Goal: Task Accomplishment & Management: Complete application form

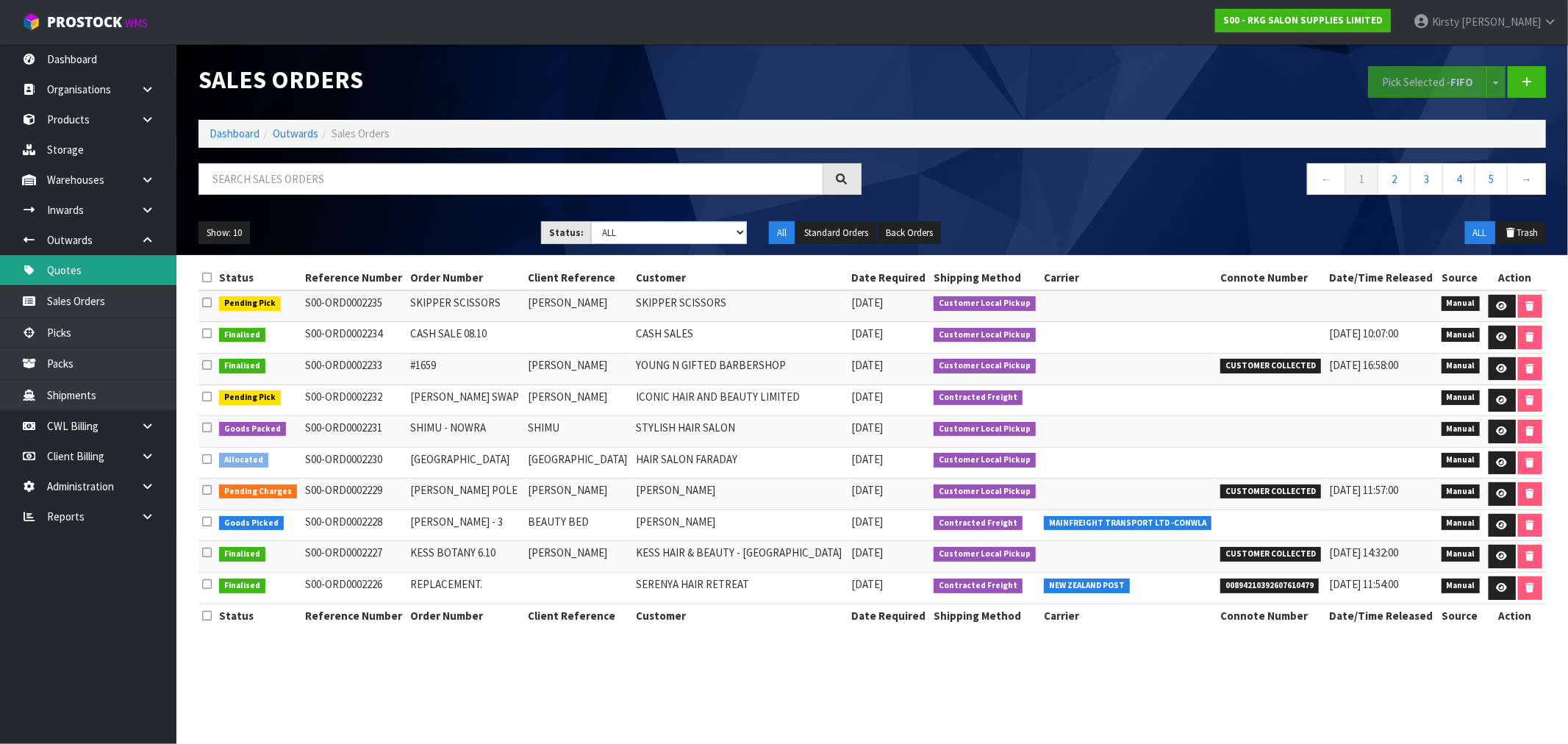
click at [79, 276] on link "Quotes" at bounding box center [88, 270] width 176 height 31
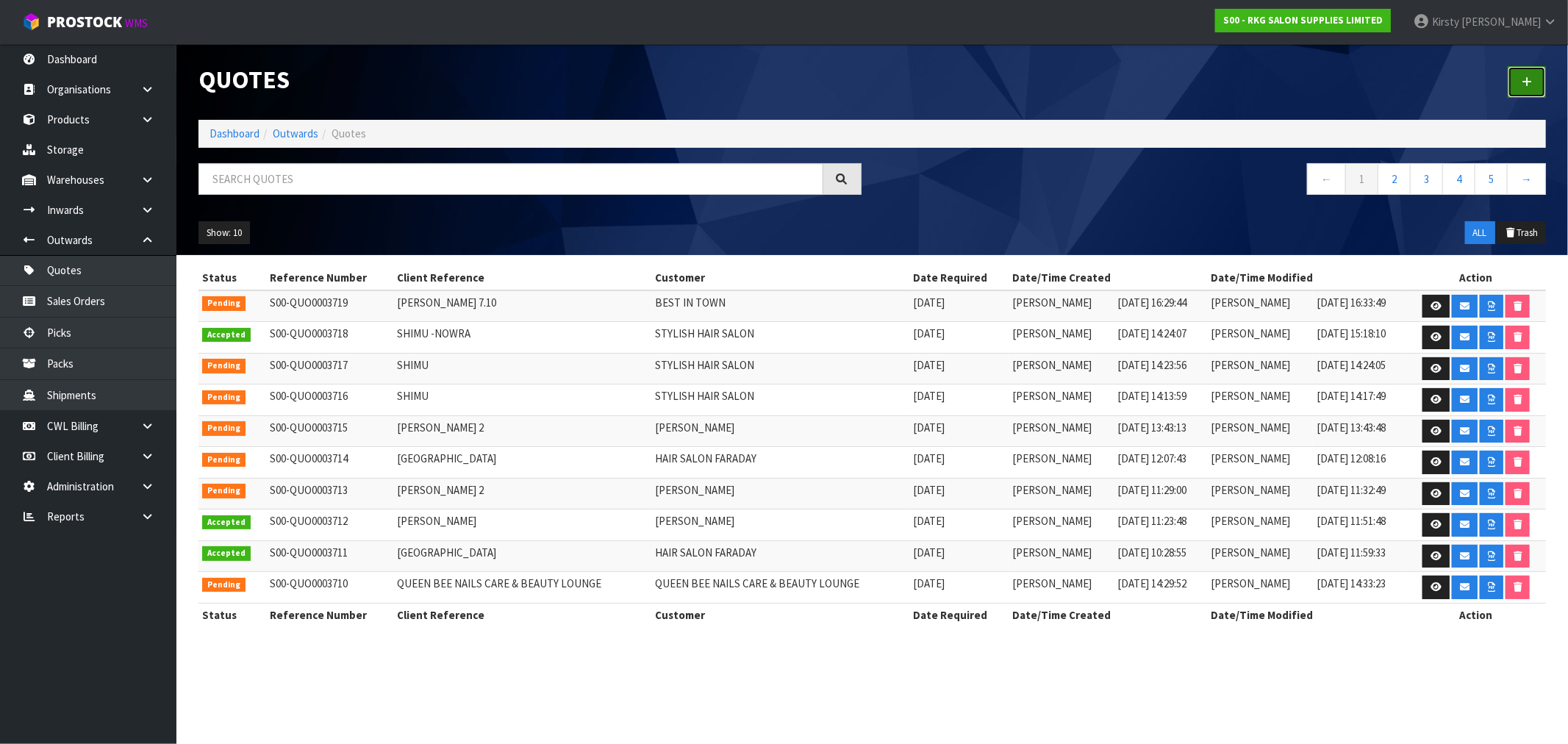
click at [1536, 83] on link at bounding box center [1527, 82] width 39 height 31
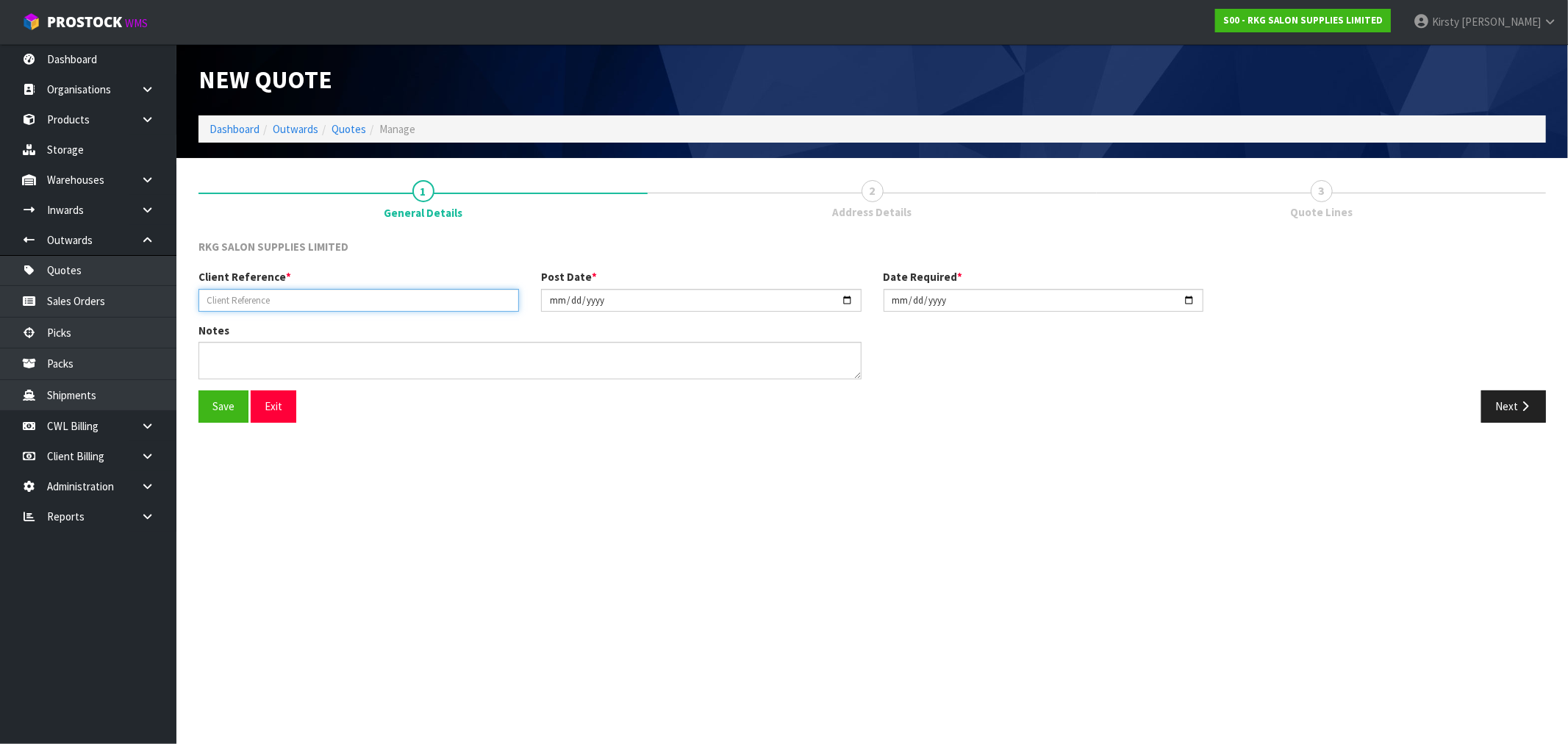
click at [217, 305] on input "text" at bounding box center [359, 299] width 321 height 22
type input "HOSPICE [GEOGRAPHIC_DATA]"
click at [211, 413] on button "Save" at bounding box center [224, 405] width 50 height 31
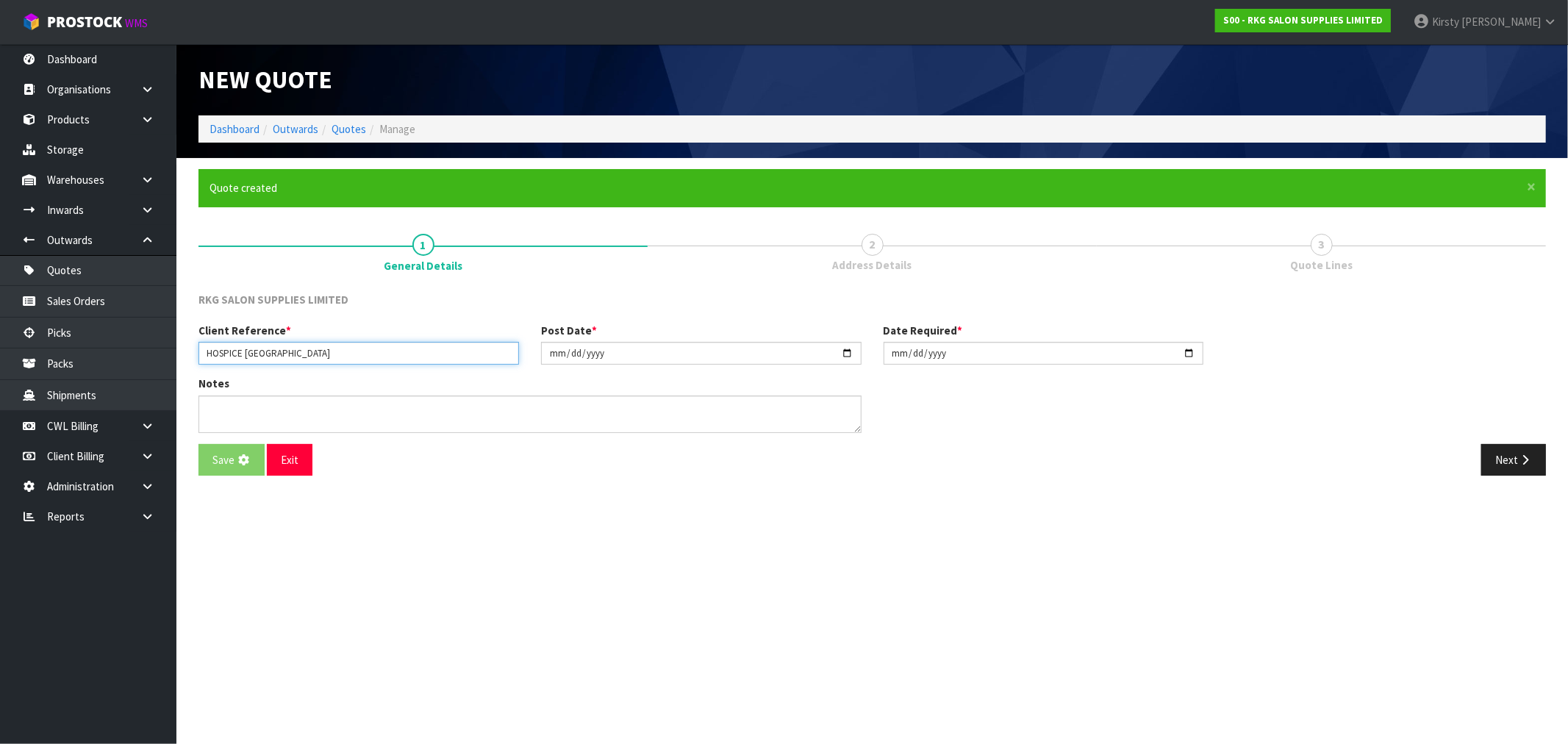
click at [229, 361] on input "HOSPICE [GEOGRAPHIC_DATA]" at bounding box center [359, 352] width 321 height 22
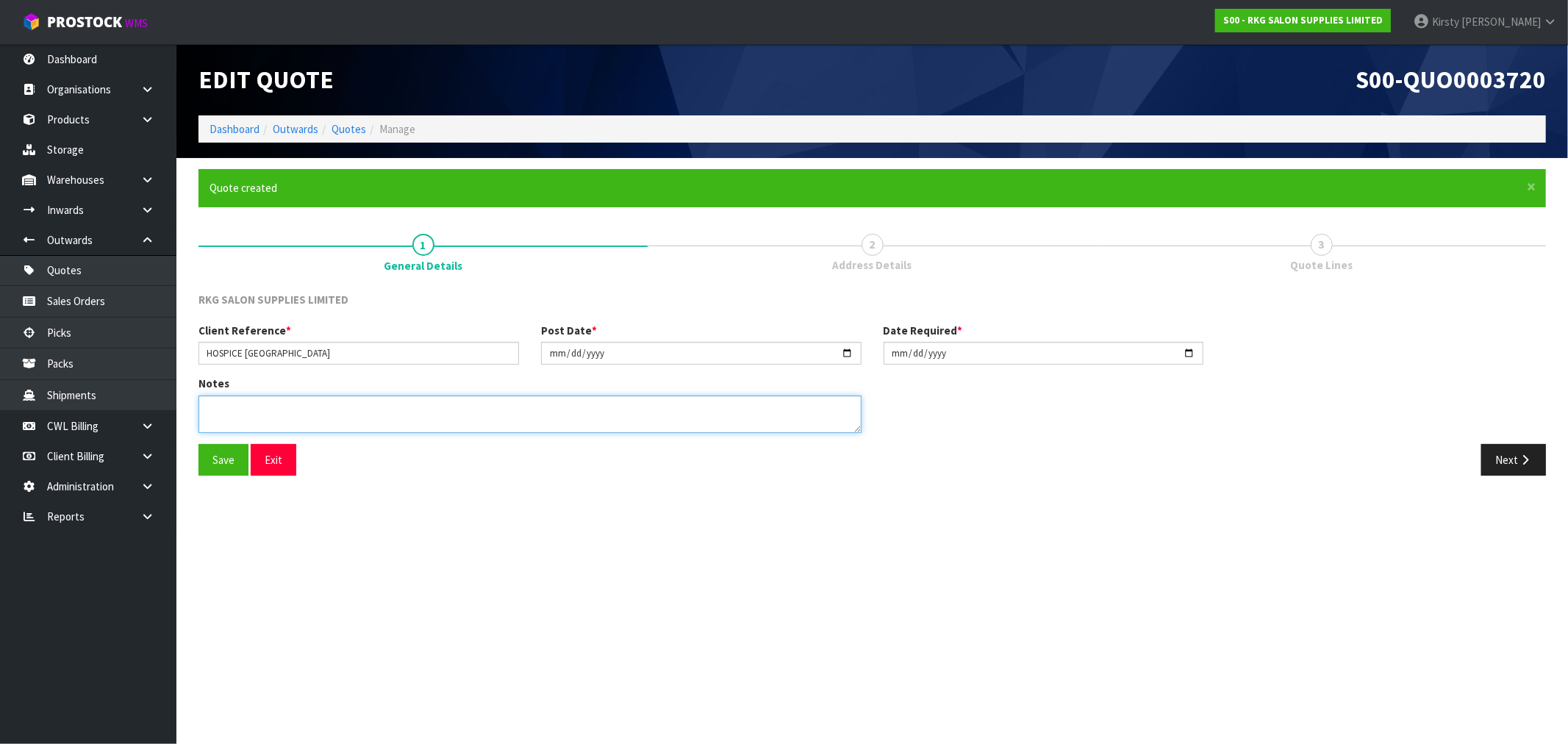
click at [209, 413] on textarea at bounding box center [530, 414] width 664 height 38
click at [217, 466] on button "Save" at bounding box center [224, 459] width 50 height 31
click at [318, 413] on textarea at bounding box center [530, 414] width 664 height 38
type textarea "GENERAL CARRIER 2 MAN DELIVERY"
drag, startPoint x: 234, startPoint y: 460, endPoint x: 483, endPoint y: 436, distance: 250.2
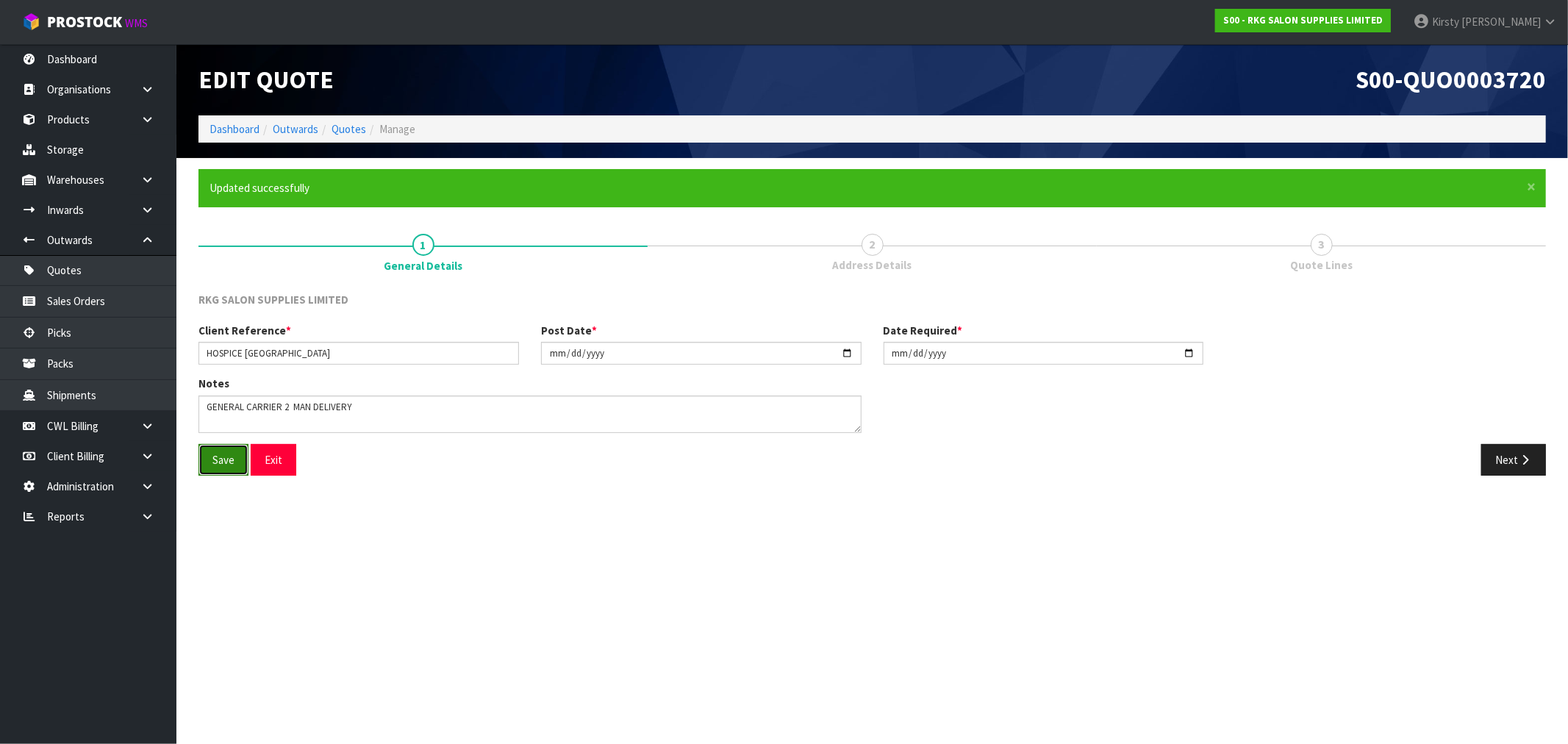
click at [233, 460] on button "Save" at bounding box center [224, 459] width 50 height 31
drag, startPoint x: 1501, startPoint y: 450, endPoint x: 1480, endPoint y: 453, distance: 21.2
click at [1502, 450] on button "Next" at bounding box center [1514, 459] width 65 height 31
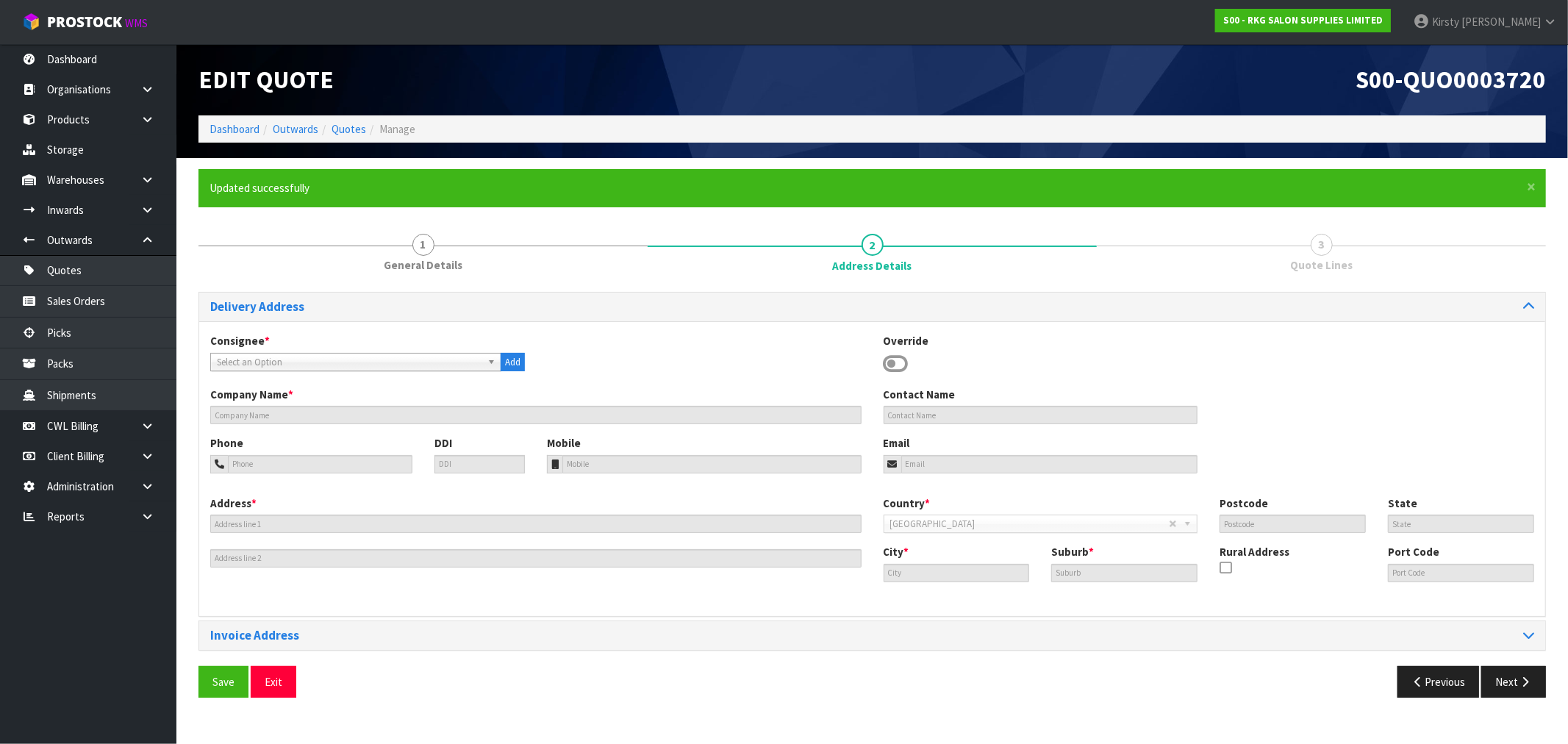
click at [895, 365] on icon at bounding box center [896, 364] width 25 height 22
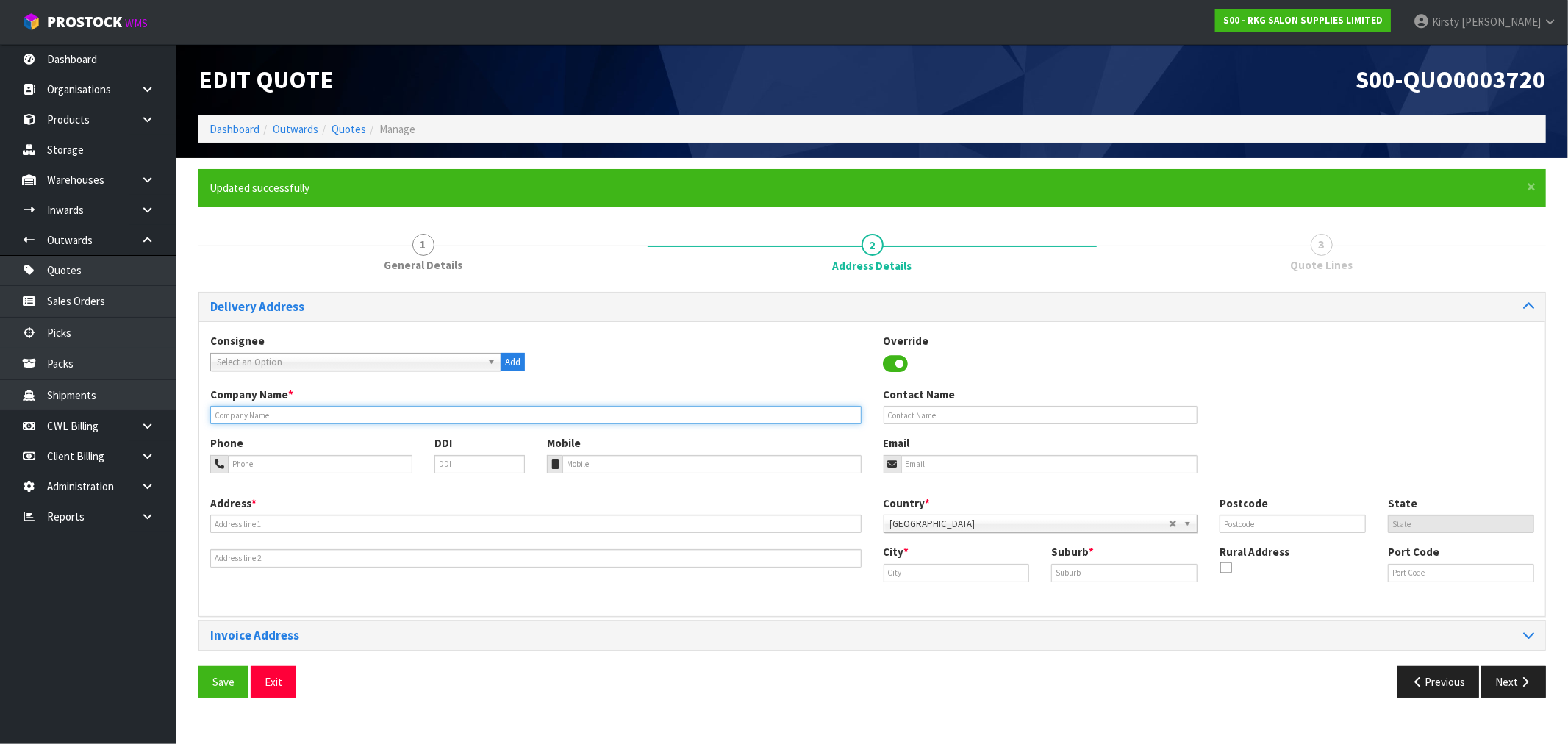
click at [357, 416] on input "text" at bounding box center [536, 414] width 652 height 18
type input "HOSPICE [GEOGRAPHIC_DATA]"
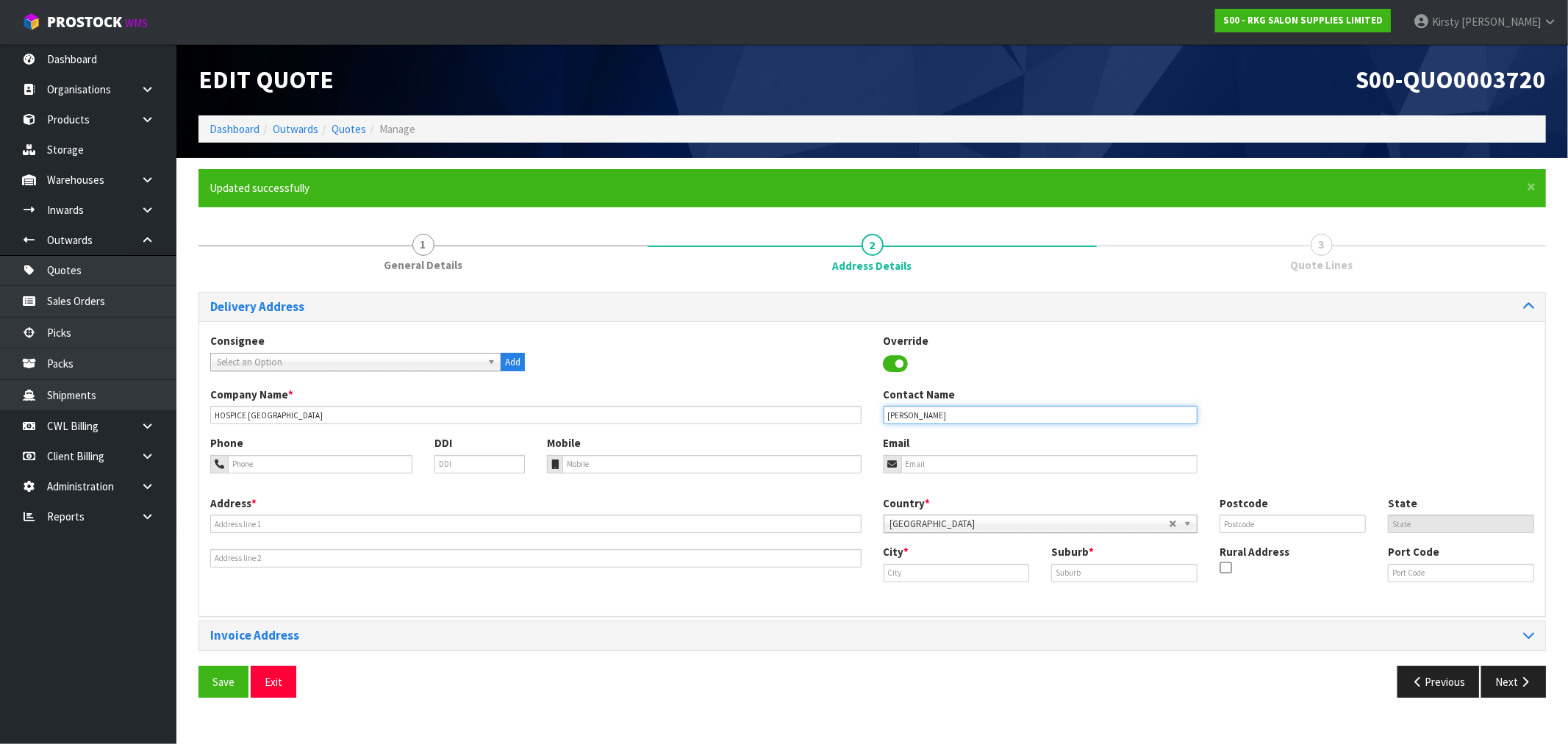
type input "[PERSON_NAME]"
type input "027-965-0214"
click at [922, 460] on input "email" at bounding box center [1050, 464] width 297 height 18
type input "[EMAIL_ADDRESS][DOMAIN_NAME]"
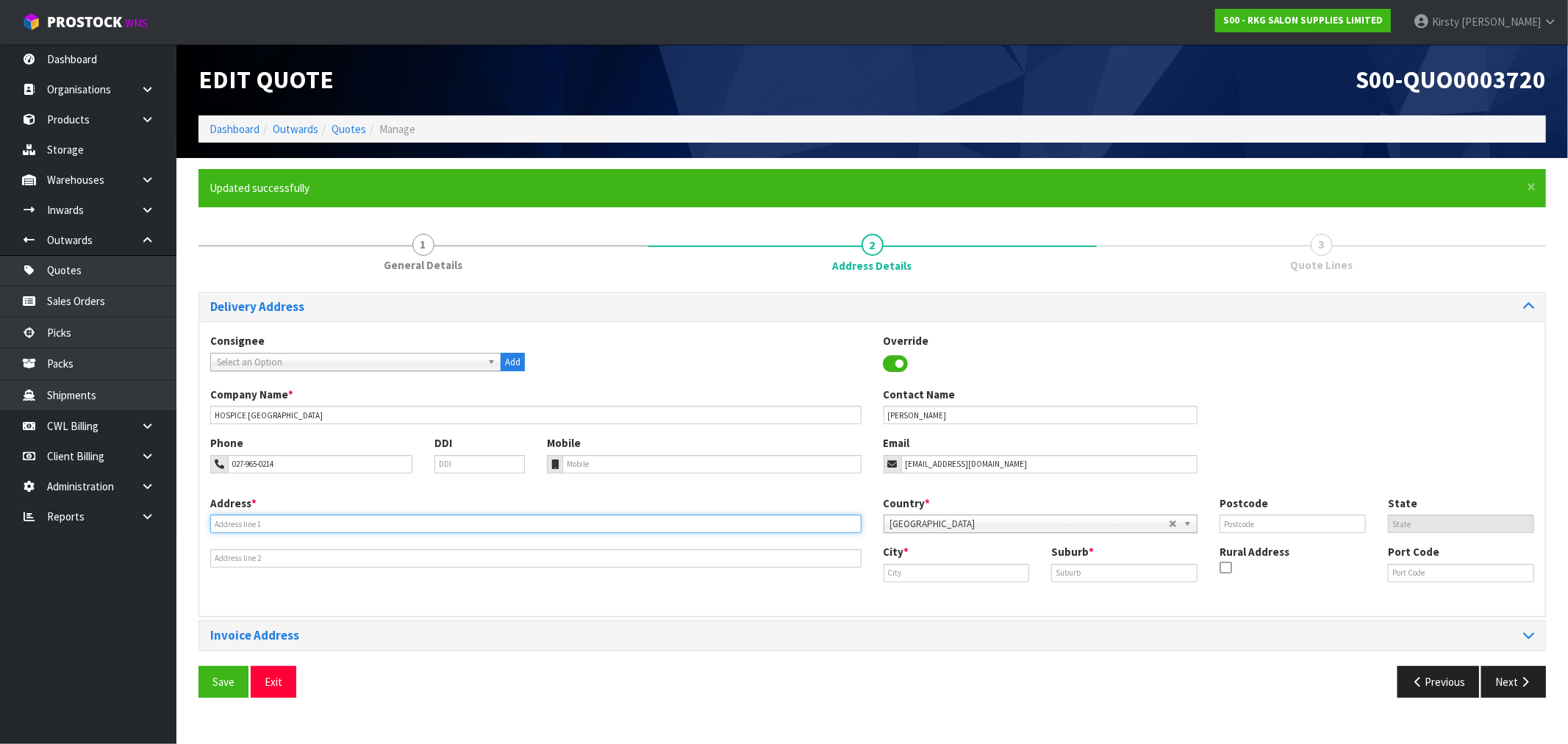
click at [305, 523] on input "text" at bounding box center [536, 524] width 652 height 18
type input "[STREET_ADDRESS]"
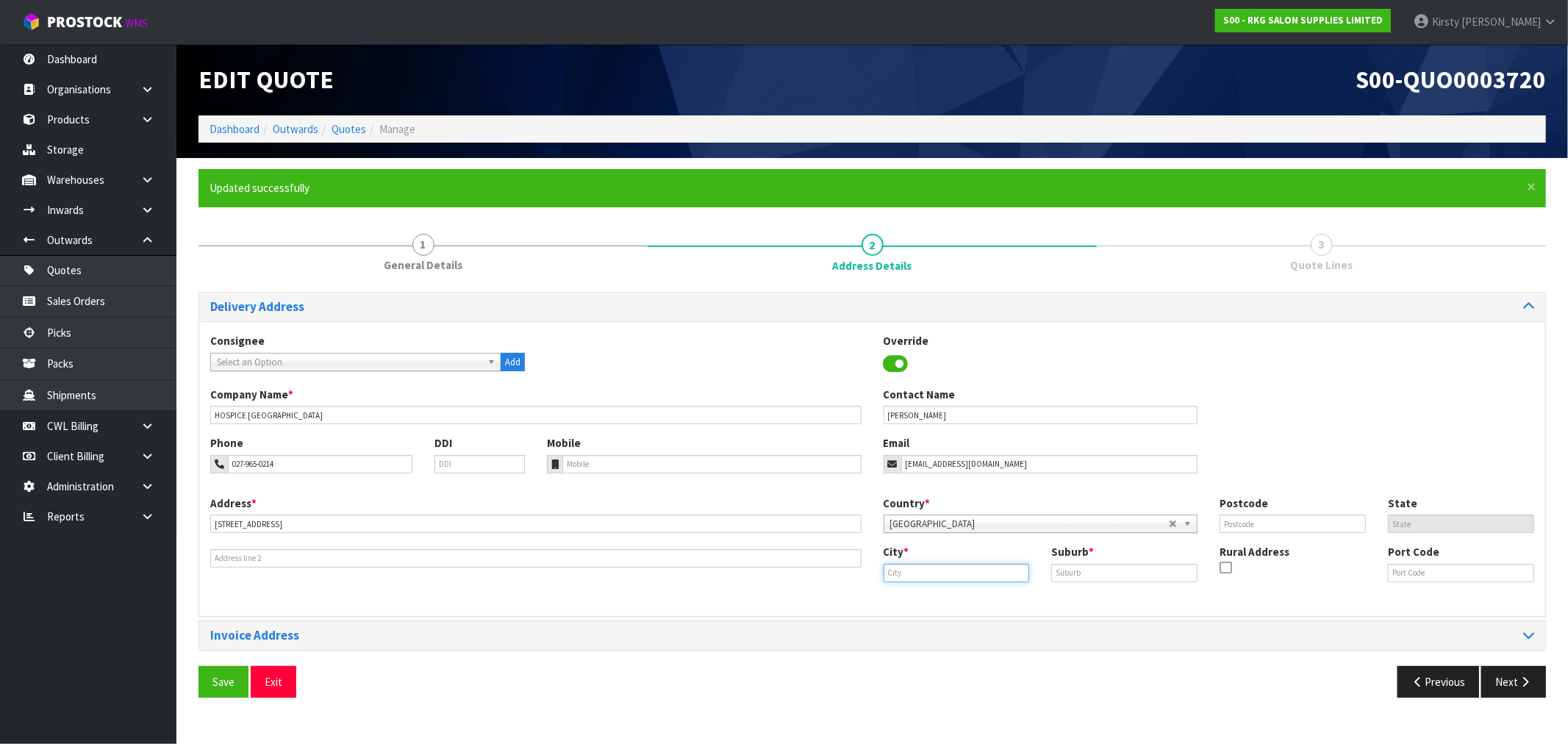
click at [927, 574] on input "text" at bounding box center [957, 572] width 147 height 18
click at [928, 600] on strong "Ashburton" at bounding box center [926, 598] width 55 height 14
type input "Ashburton"
click at [1291, 522] on input "text" at bounding box center [1293, 524] width 147 height 18
type input "7700"
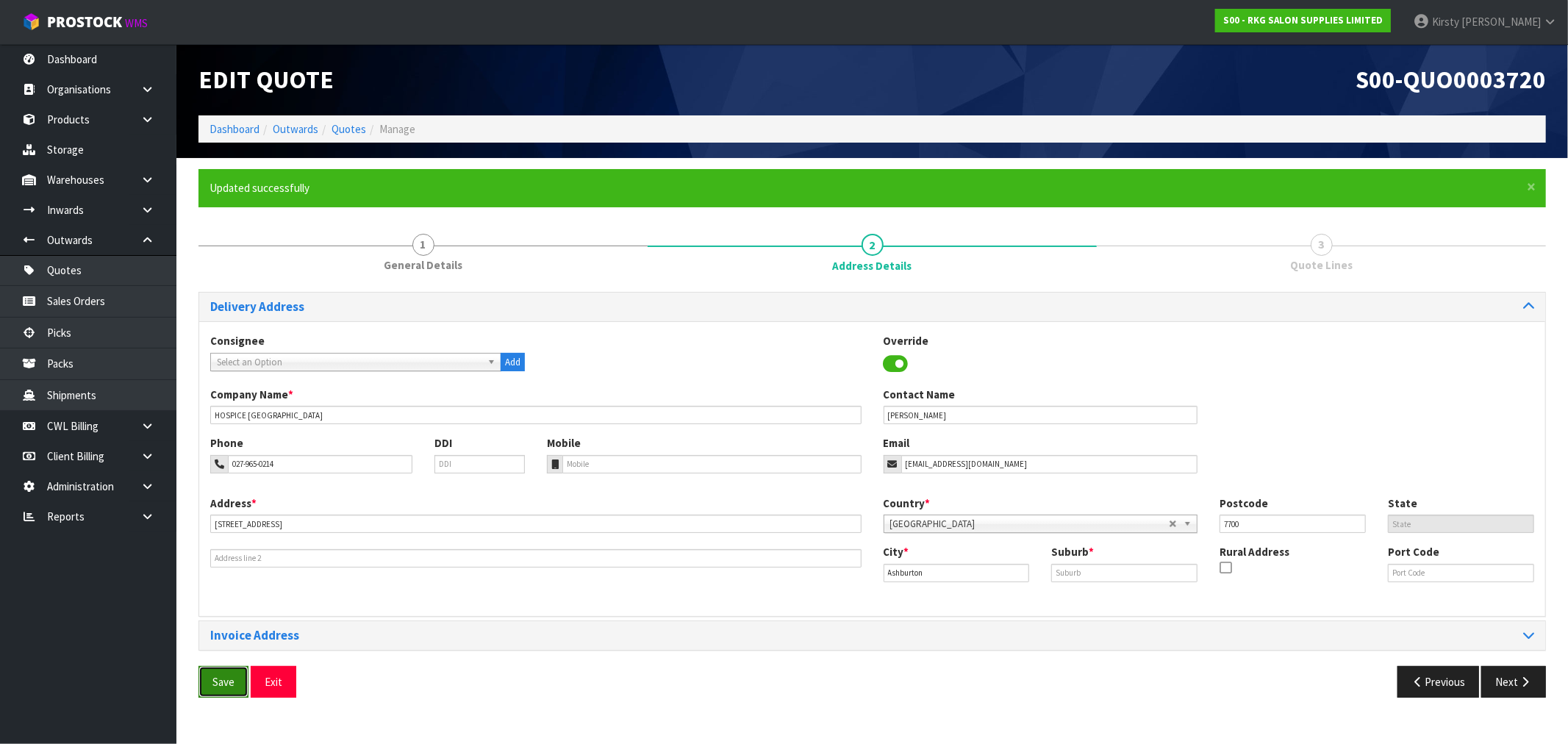
click at [219, 681] on button "Save" at bounding box center [224, 681] width 50 height 31
click at [1084, 579] on input "text" at bounding box center [1125, 572] width 147 height 18
click at [1214, 607] on div "Consignee 000001.BAY MECHANICS - BAY MECHANICS 000001A - BRAKE & TRANSMISSION N…" at bounding box center [873, 468] width 1347 height 295
type input "."
click at [1538, 684] on button "Next" at bounding box center [1514, 681] width 65 height 31
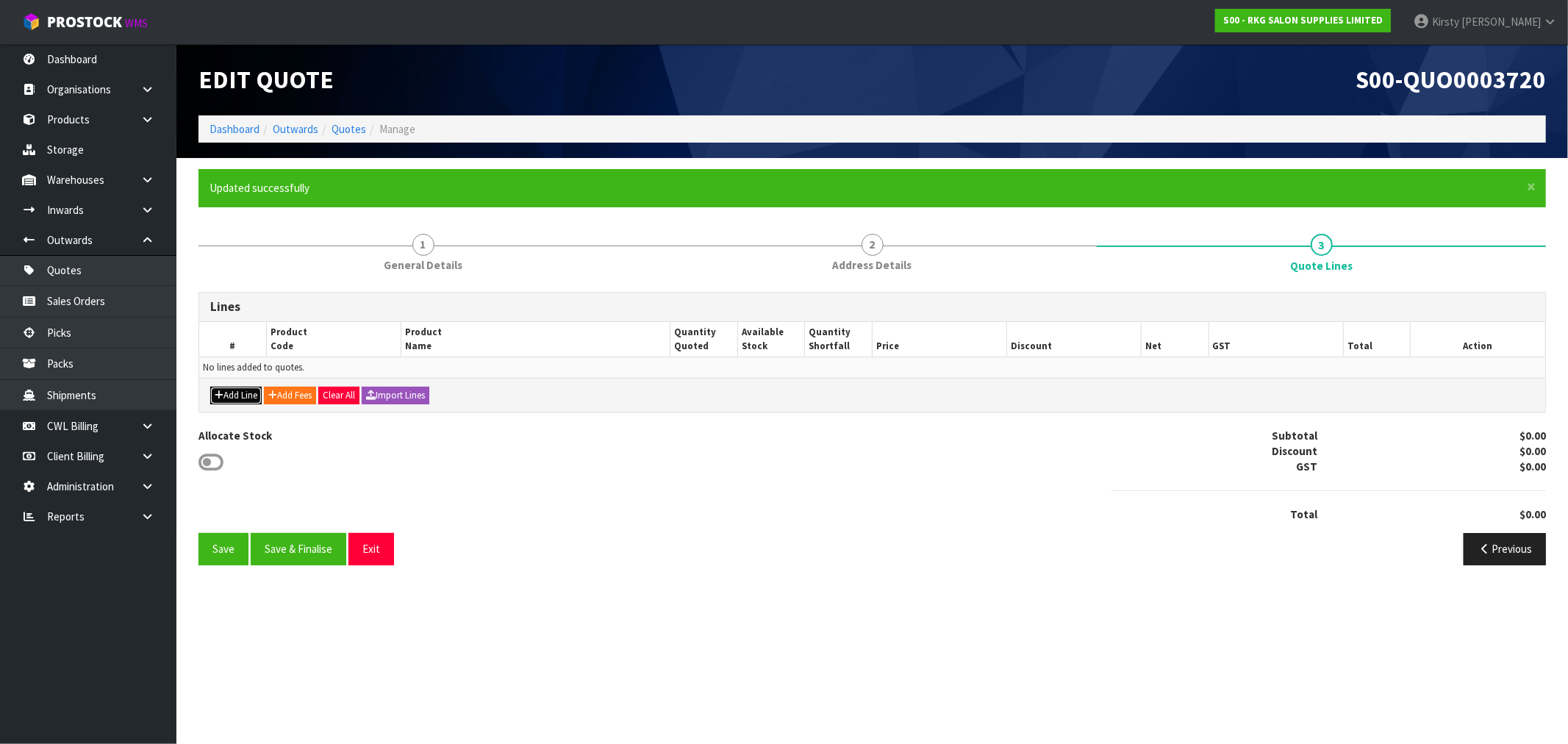
click at [240, 397] on button "Add Line" at bounding box center [236, 395] width 51 height 18
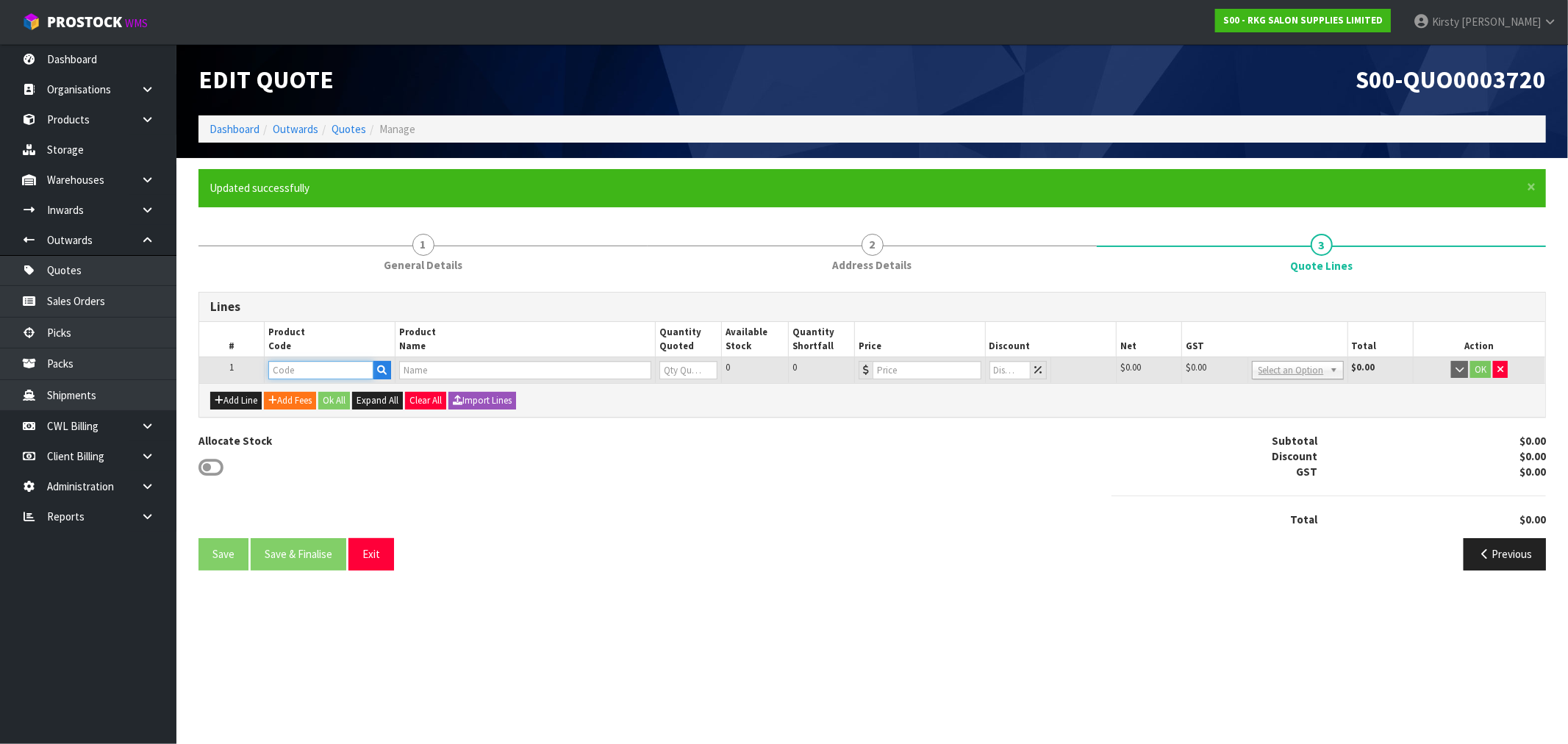
click at [283, 366] on input "text" at bounding box center [321, 370] width 105 height 18
type input "09120110"
click at [316, 391] on strong "09120110" at bounding box center [307, 394] width 47 height 14
type input "09120110"
type input "DUNEDIN FULL ELECTRIC BED - BLACK"
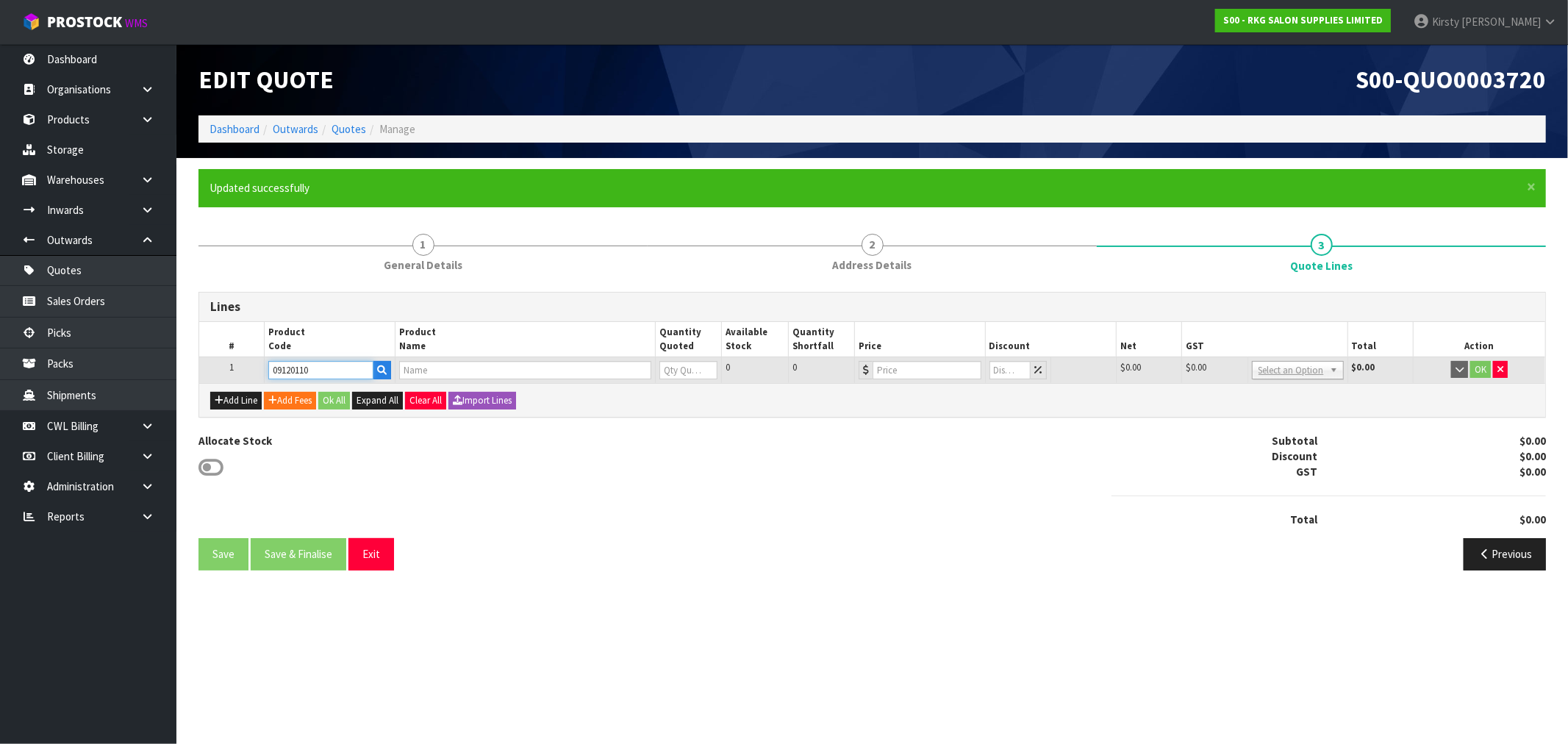
type input "0"
type input "1995"
type input "0"
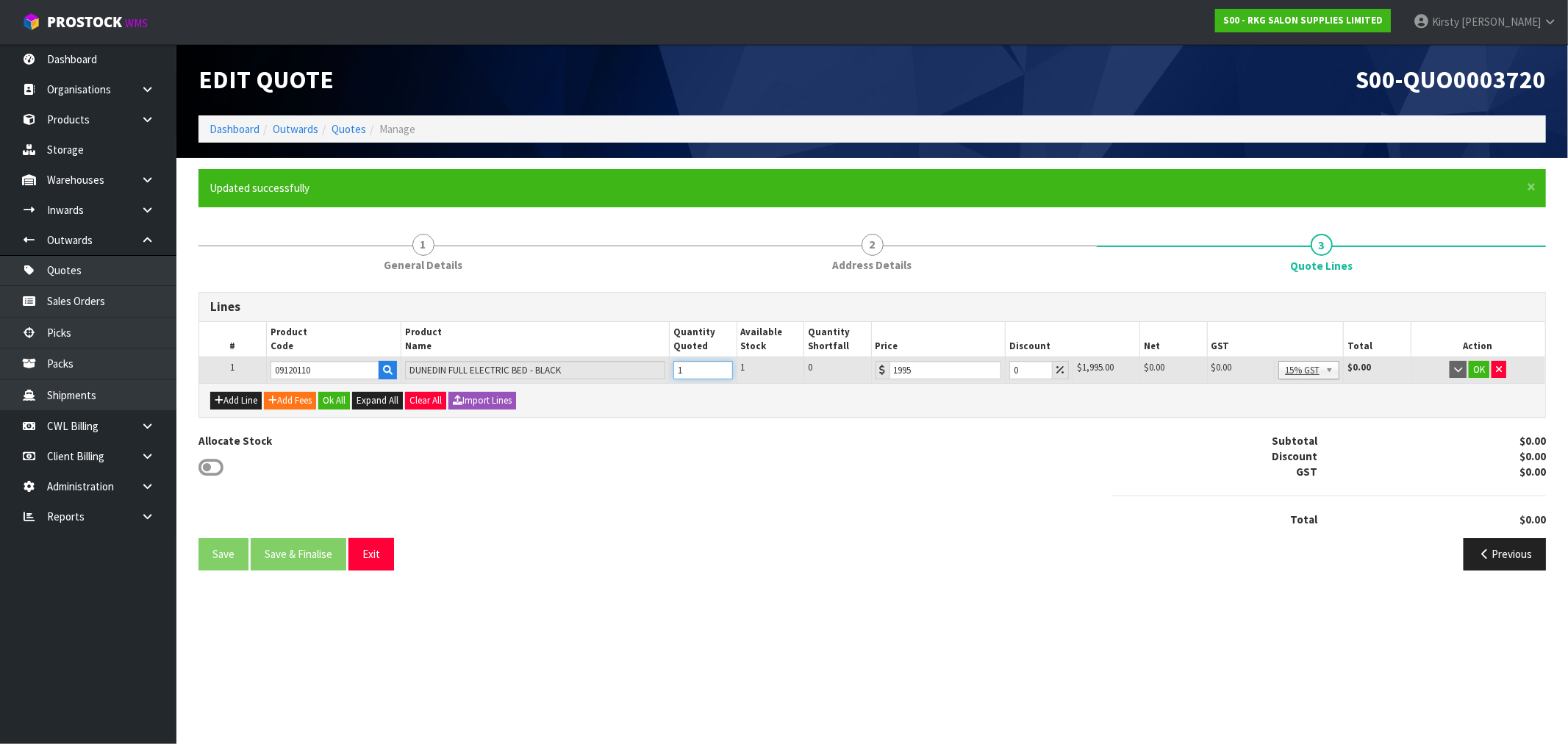
drag, startPoint x: 717, startPoint y: 365, endPoint x: 748, endPoint y: 356, distance: 32.3
type input "1"
click at [724, 363] on input "1" at bounding box center [702, 370] width 58 height 18
drag, startPoint x: 1025, startPoint y: 365, endPoint x: 990, endPoint y: 375, distance: 36.4
click at [990, 375] on tr "1 09120110 DUNEDIN FULL ELECTRIC BED - BLACK 1 1 0 1995 0 $1,995.00 $0.00 $1,99…" at bounding box center [873, 369] width 1347 height 26
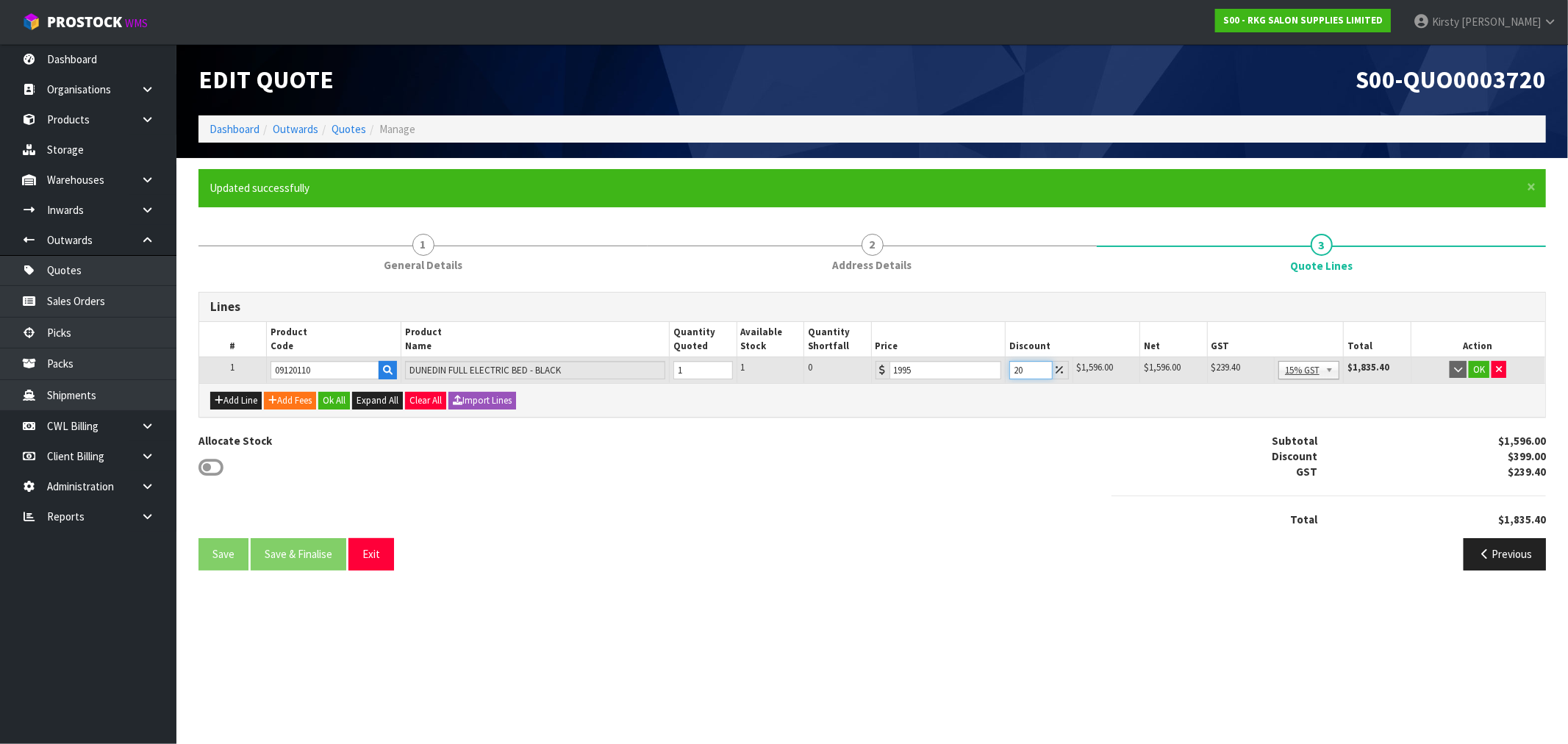
type input "20"
click at [1486, 368] on button "OK" at bounding box center [1479, 370] width 21 height 18
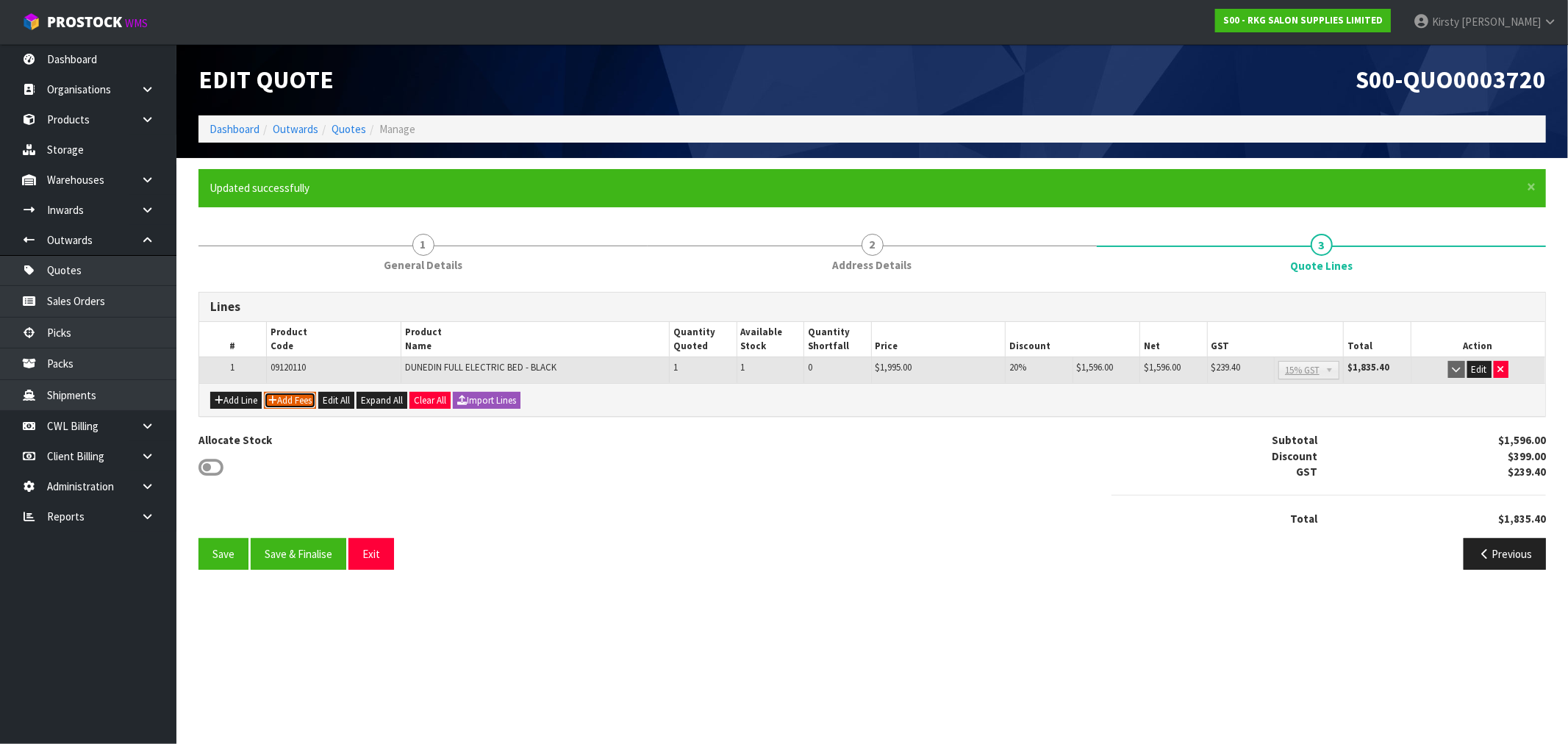
click at [290, 400] on button "Add Fees" at bounding box center [290, 401] width 52 height 18
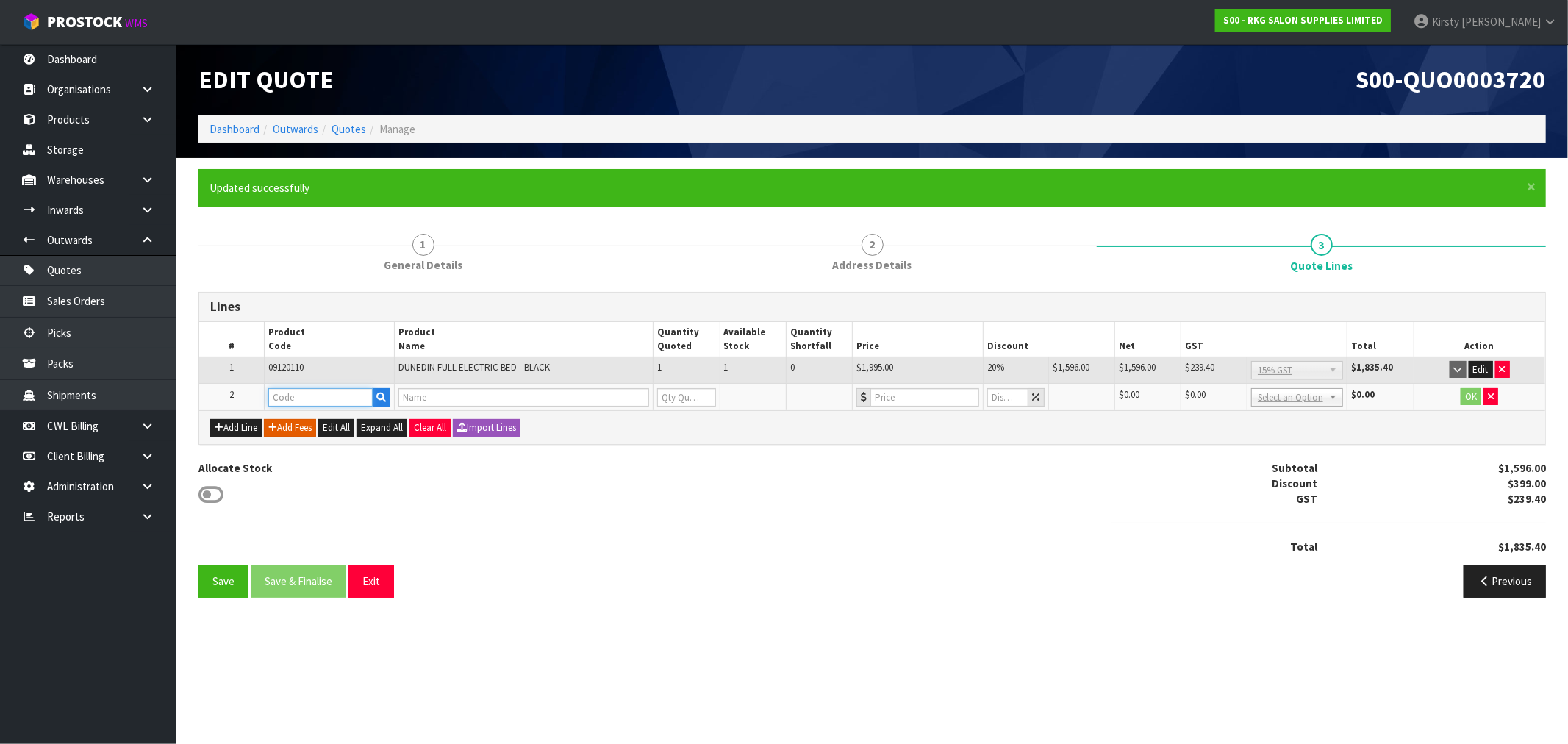
click at [290, 400] on input "text" at bounding box center [321, 397] width 104 height 18
type input "FRE"
click at [312, 412] on link "FRE IGHT" at bounding box center [326, 421] width 116 height 20
type input "FREIGHT"
type input "FREIGHT FEE"
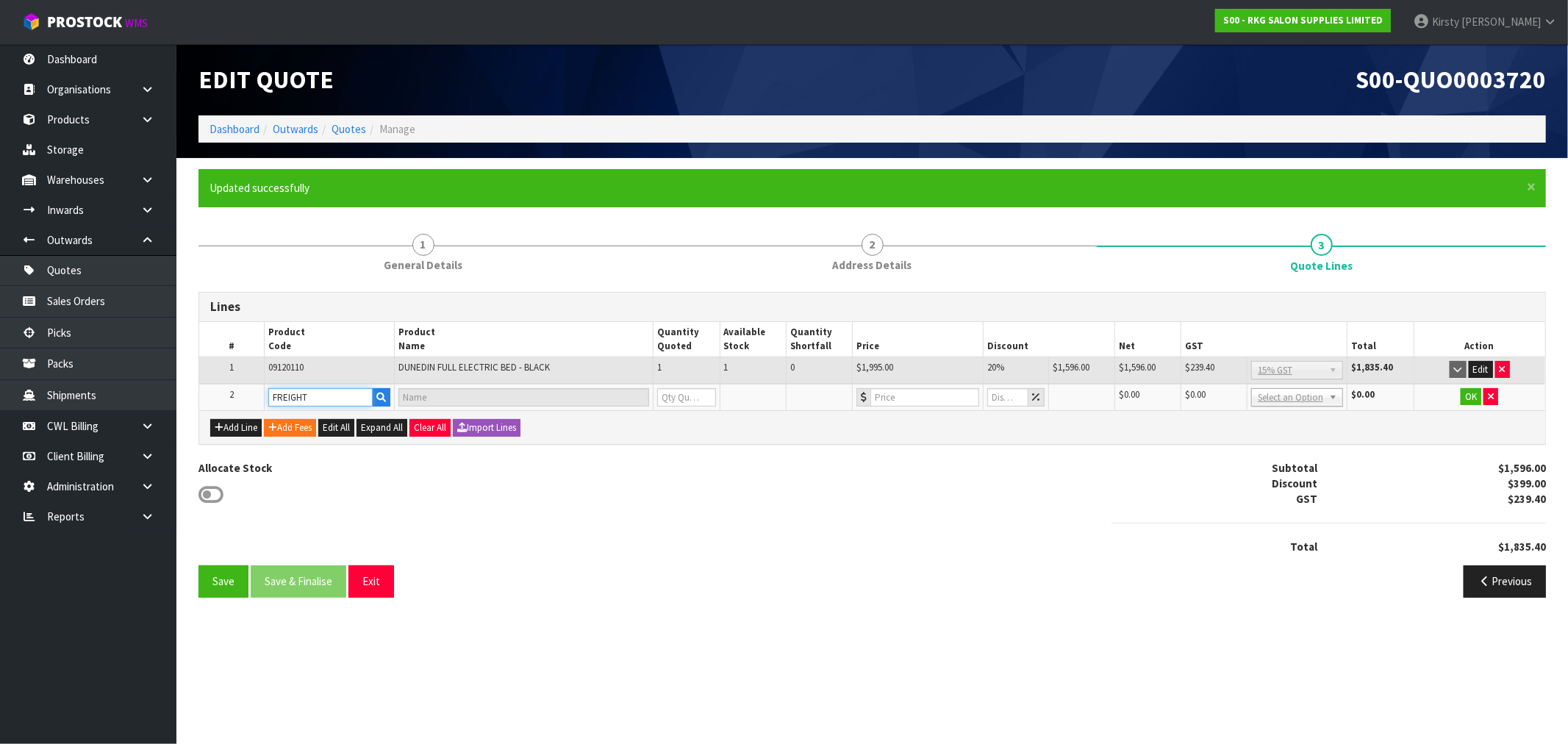
type input "1"
type input "0"
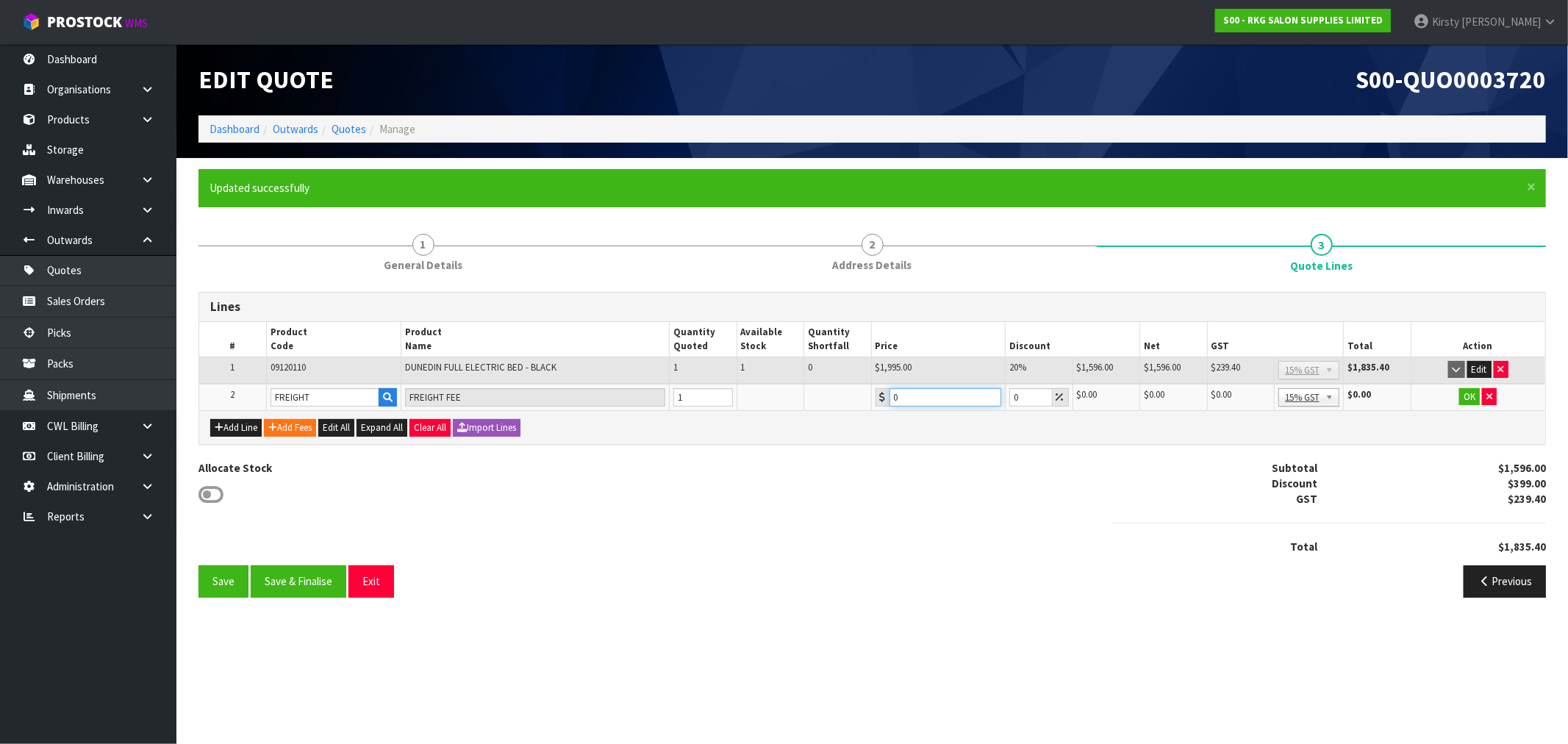
drag, startPoint x: 903, startPoint y: 400, endPoint x: 866, endPoint y: 405, distance: 37.3
click at [866, 405] on tr "2 FREIGHT FREIGHT FEE 1 0 0 $0.00 $0.00 $0.00 $0.00 No GST 15% GST Zero Rated 1…" at bounding box center [873, 397] width 1347 height 27
type input "705.95"
drag, startPoint x: 1471, startPoint y: 393, endPoint x: 1464, endPoint y: 394, distance: 7.1
click at [1469, 393] on button "OK" at bounding box center [1469, 397] width 21 height 18
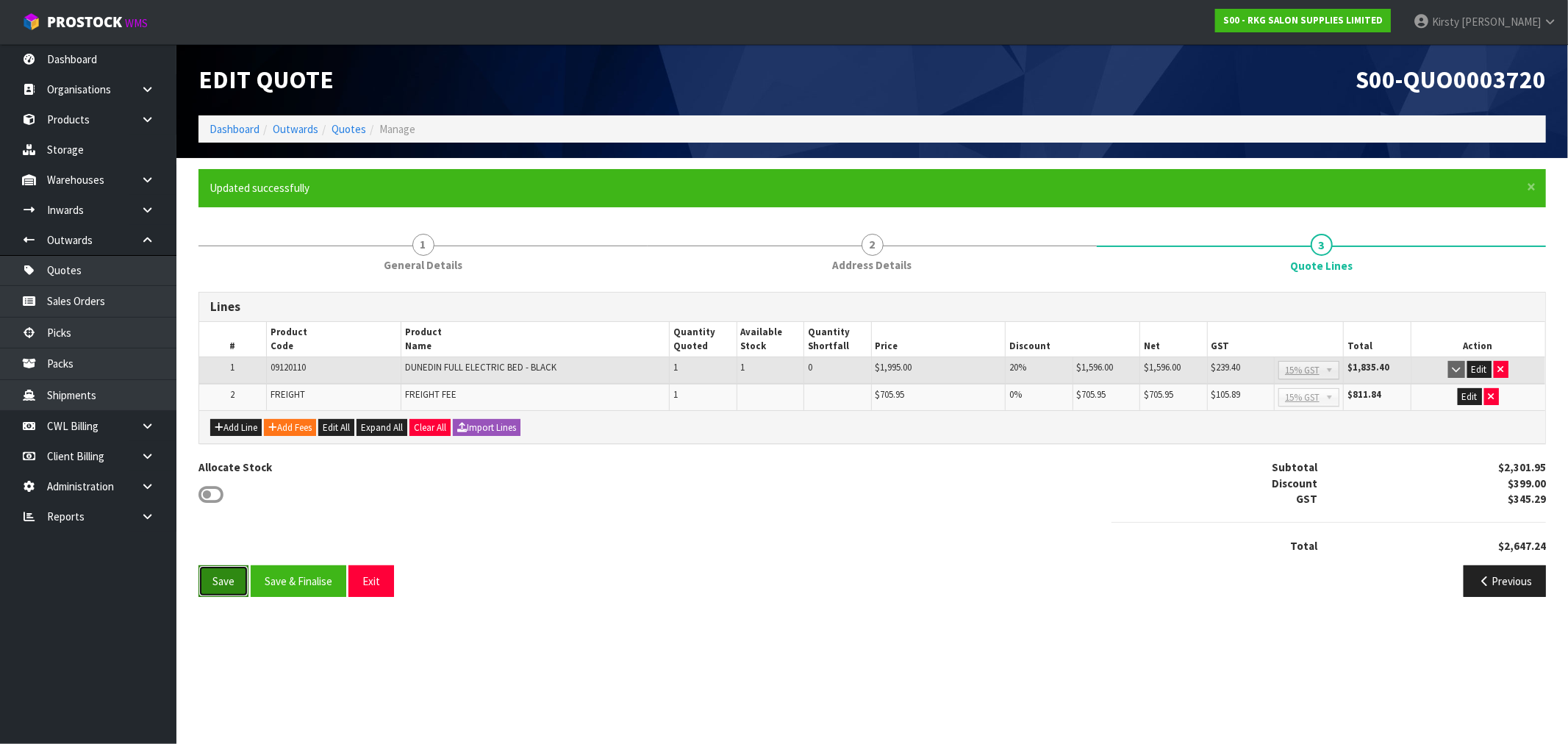
click at [239, 587] on button "Save" at bounding box center [224, 580] width 50 height 31
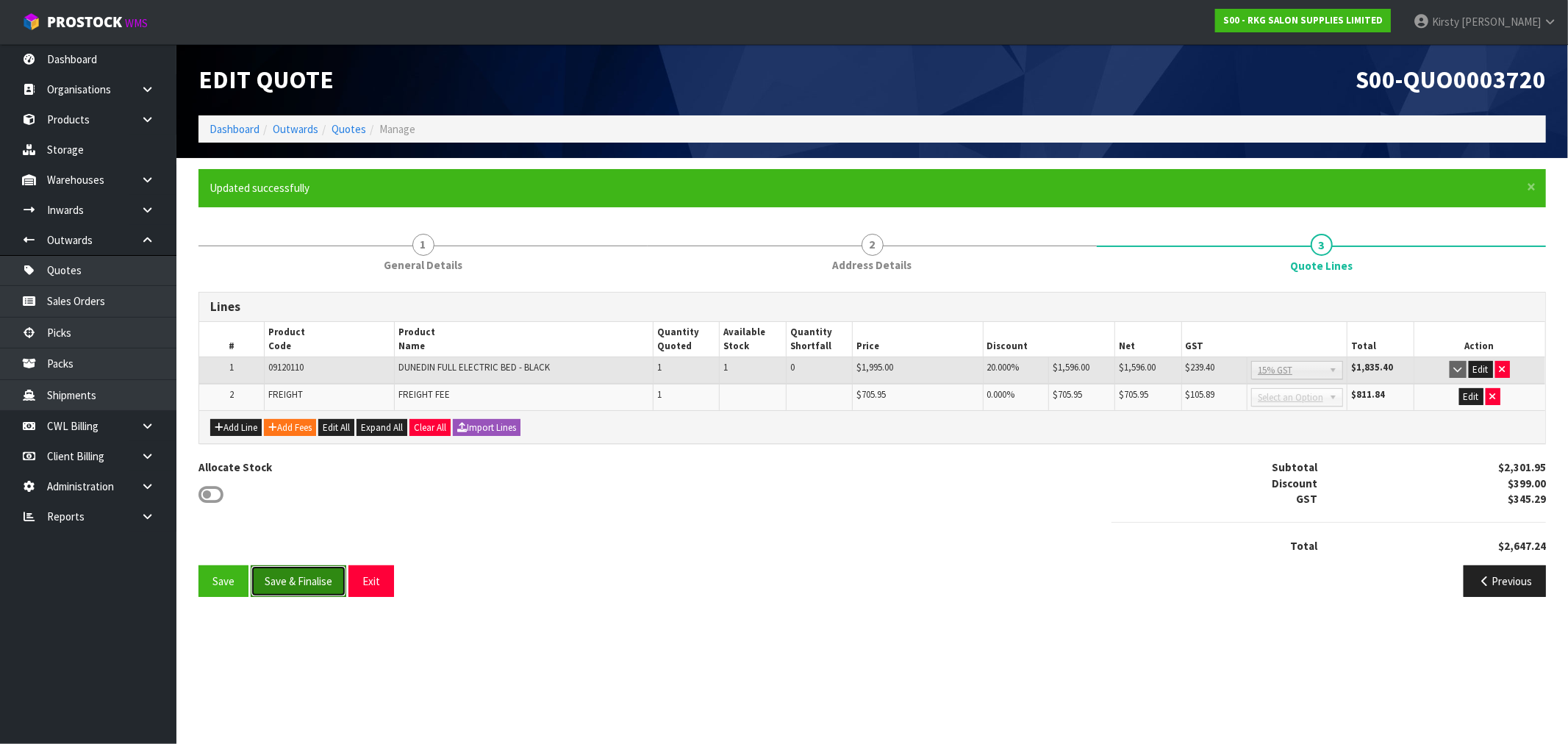
click at [295, 575] on button "Save & Finalise" at bounding box center [298, 580] width 95 height 31
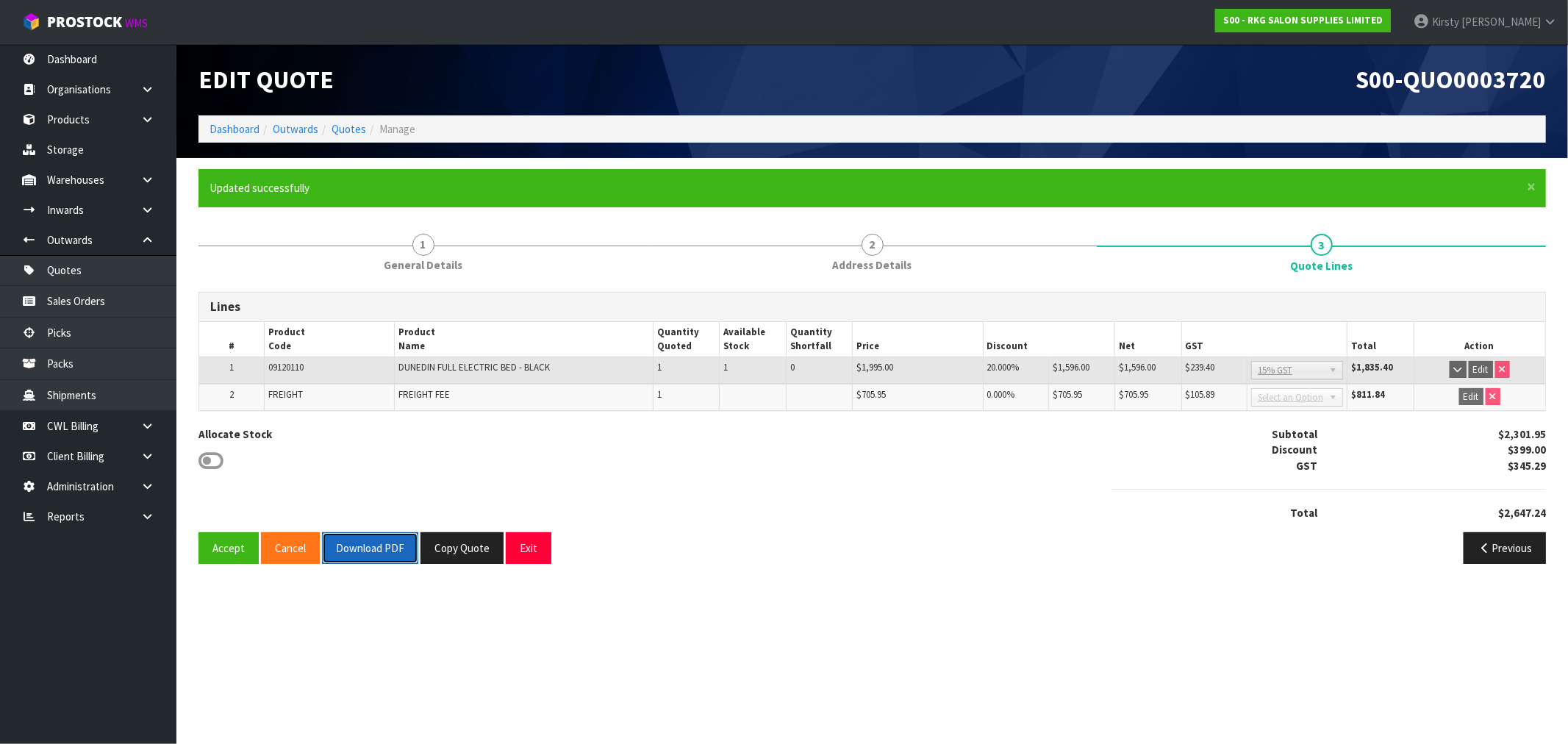
drag, startPoint x: 379, startPoint y: 544, endPoint x: 383, endPoint y: 531, distance: 13.6
click at [379, 544] on button "Download PDF" at bounding box center [370, 547] width 96 height 31
click at [463, 545] on button "Copy Quote" at bounding box center [462, 547] width 83 height 31
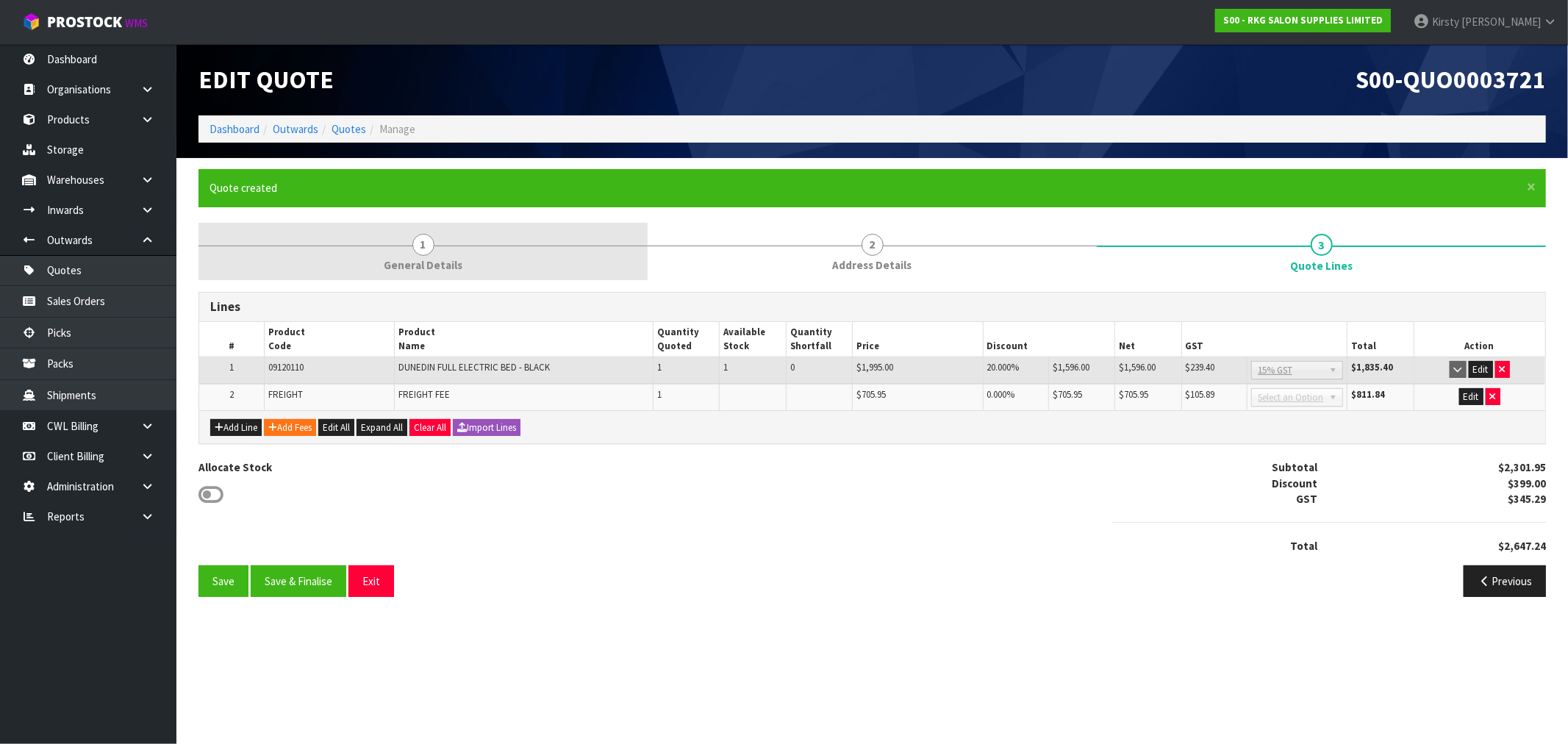
click at [422, 248] on span "1" at bounding box center [423, 244] width 22 height 22
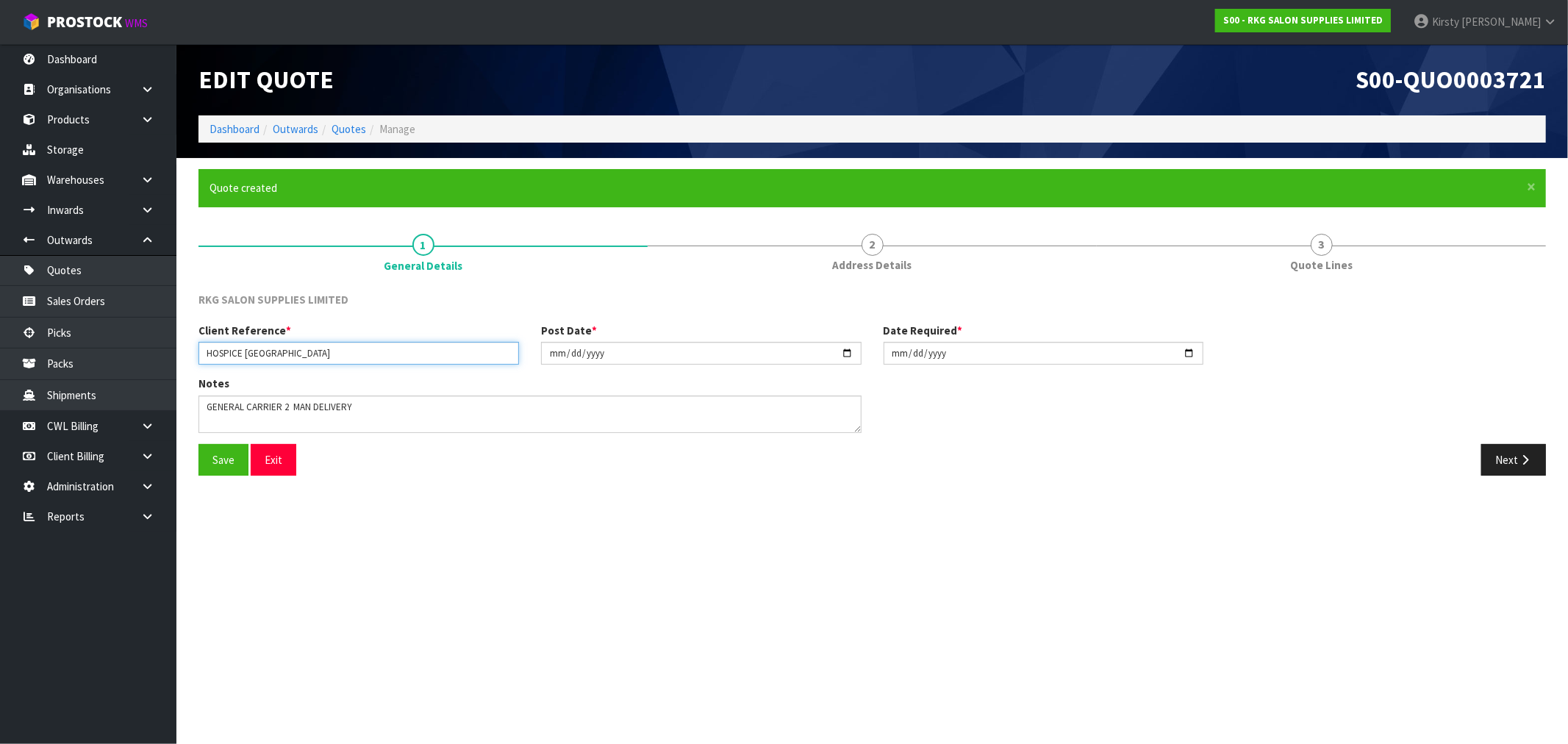
click at [352, 354] on input "HOSPICE [GEOGRAPHIC_DATA]" at bounding box center [359, 352] width 321 height 22
type input "HOSPICE MID CANTERBURY - 2"
drag, startPoint x: 282, startPoint y: 405, endPoint x: 158, endPoint y: 407, distance: 124.0
click at [159, 408] on body "Toggle navigation ProStock WMS S00 - RKG SALON SUPPLIES LIMITED [PERSON_NAME] L…" at bounding box center [784, 372] width 1568 height 744
type textarea "REMOVALIST - 2 MAN DELIVERY"
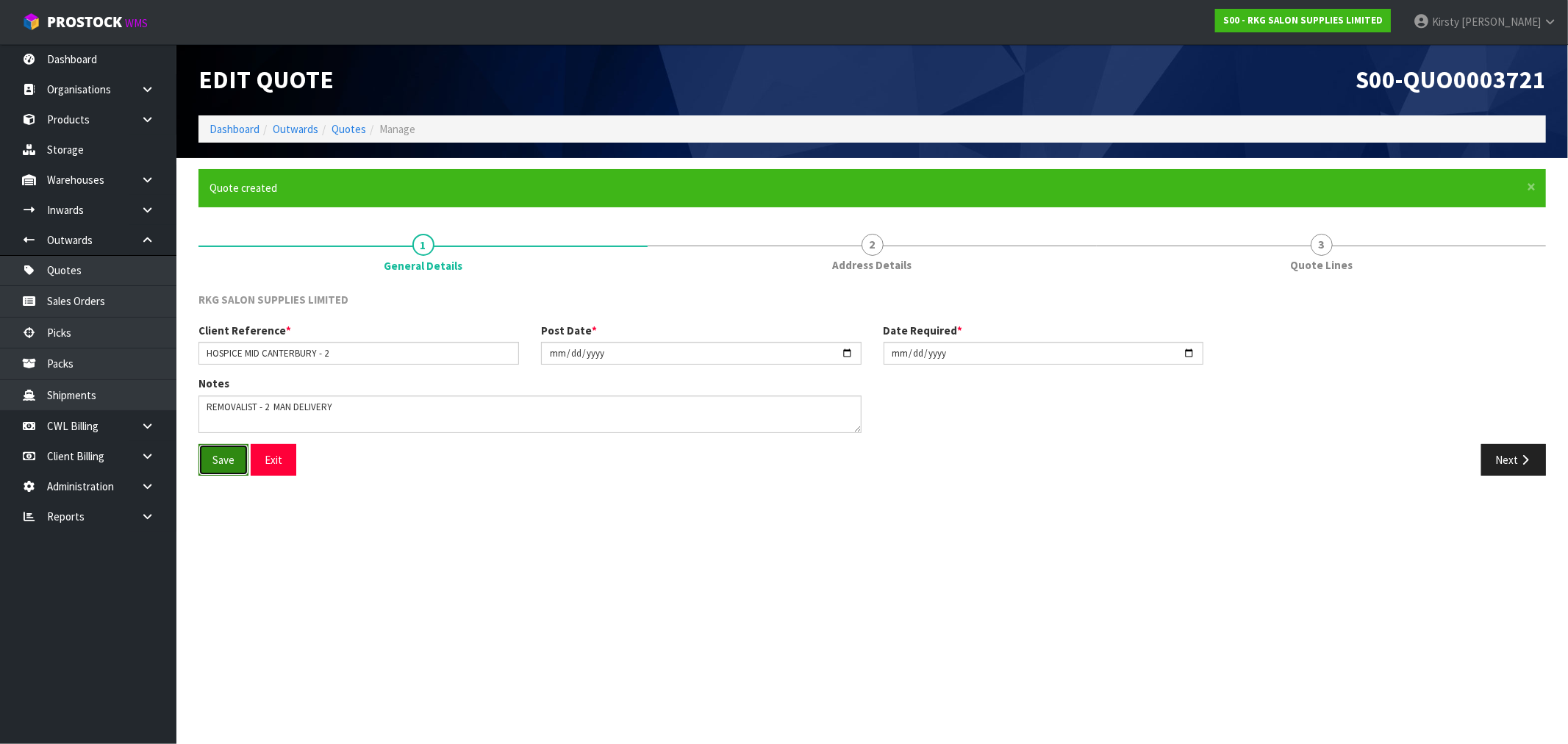
click at [216, 456] on button "Save" at bounding box center [224, 459] width 50 height 31
click at [1511, 457] on button "Next" at bounding box center [1514, 459] width 65 height 31
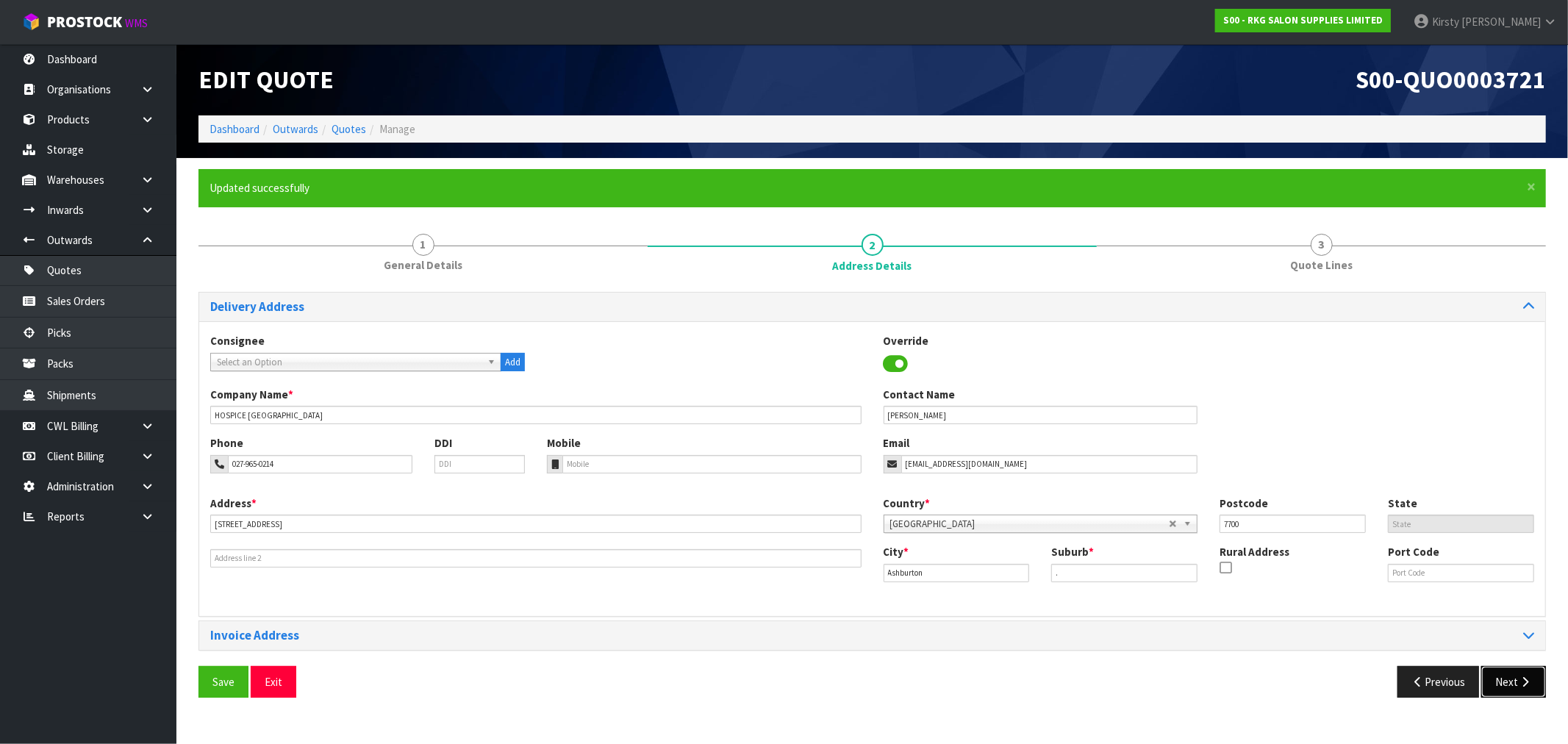
click at [1519, 684] on icon "button" at bounding box center [1526, 681] width 14 height 11
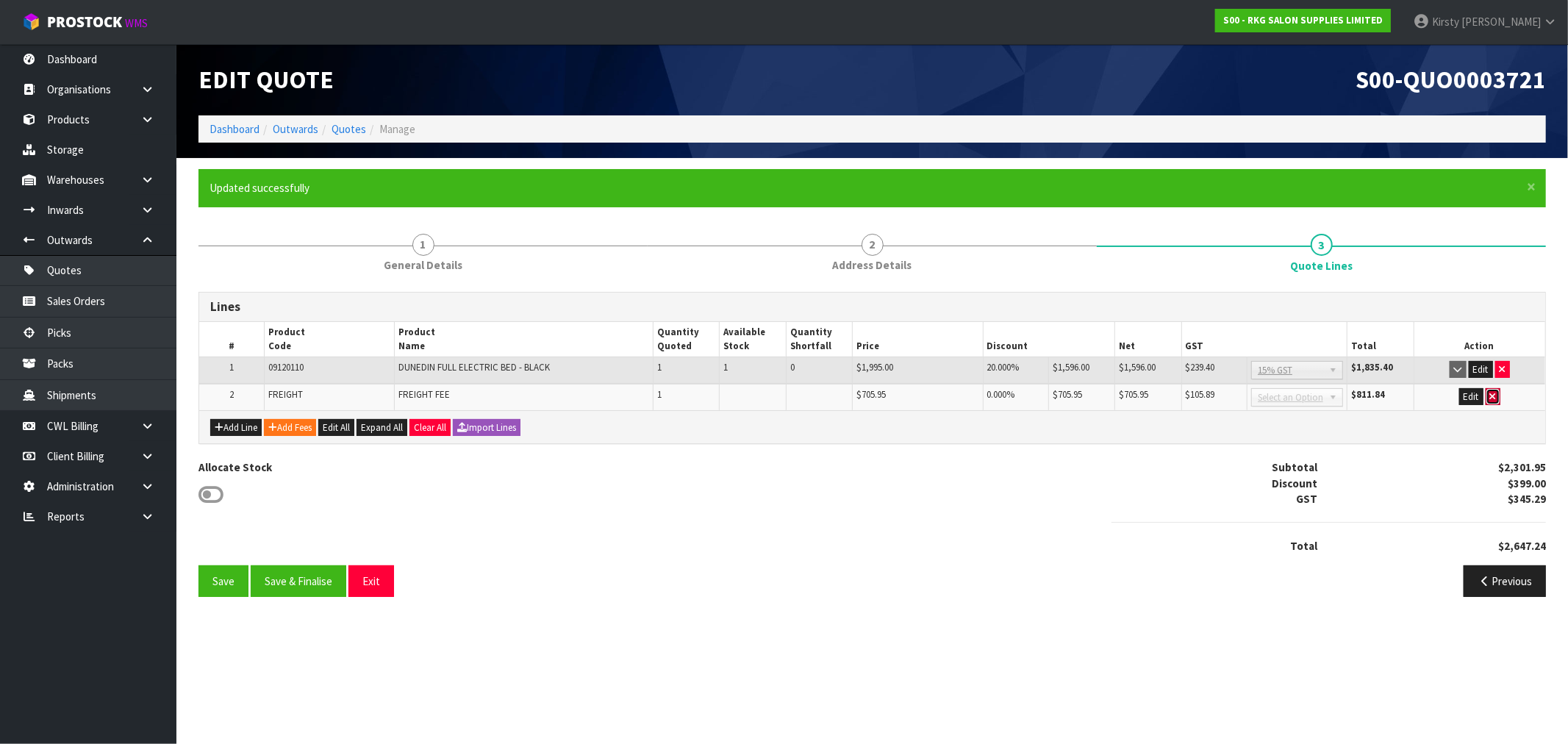
click at [1493, 395] on icon "button" at bounding box center [1493, 396] width 6 height 10
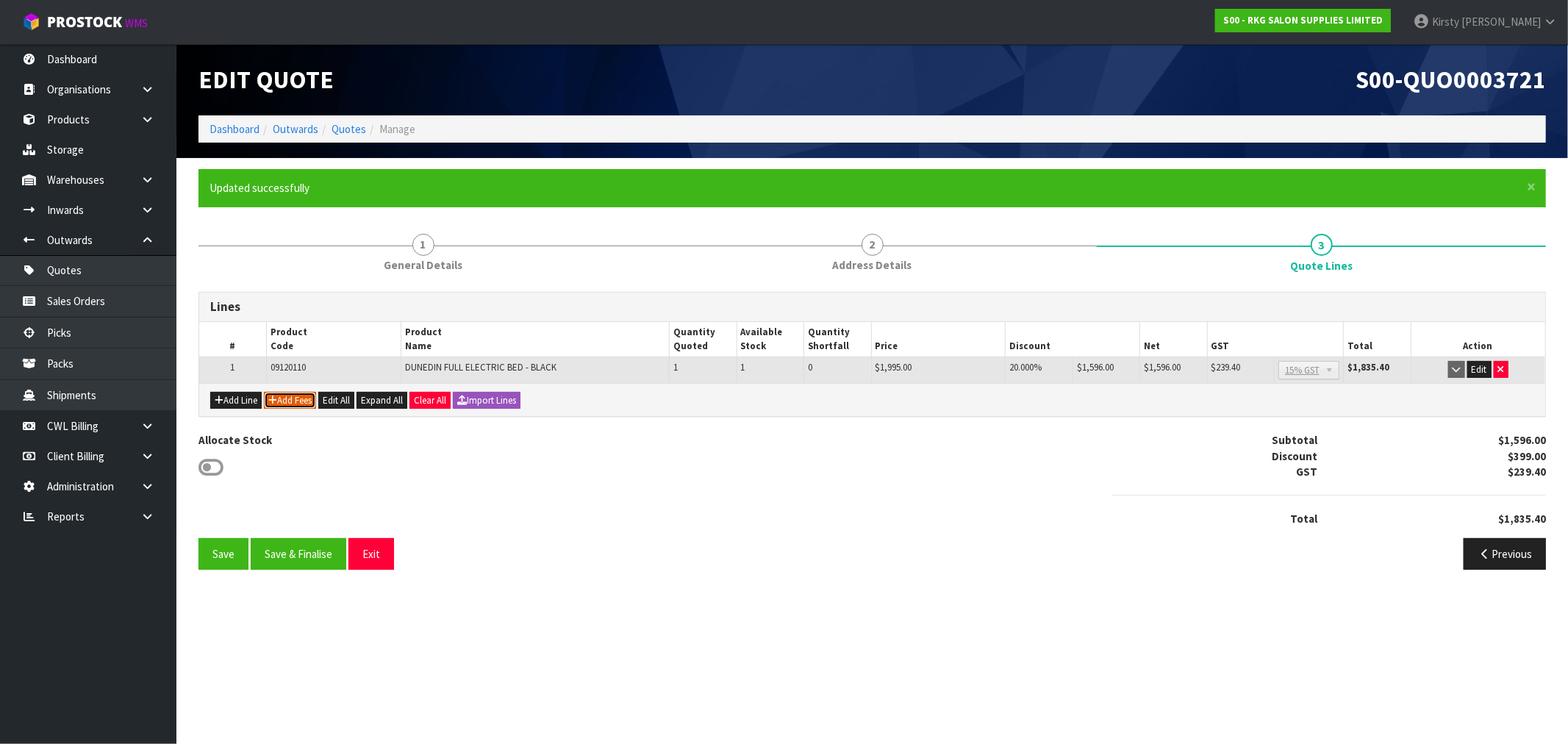
click at [298, 397] on button "Add Fees" at bounding box center [290, 401] width 52 height 18
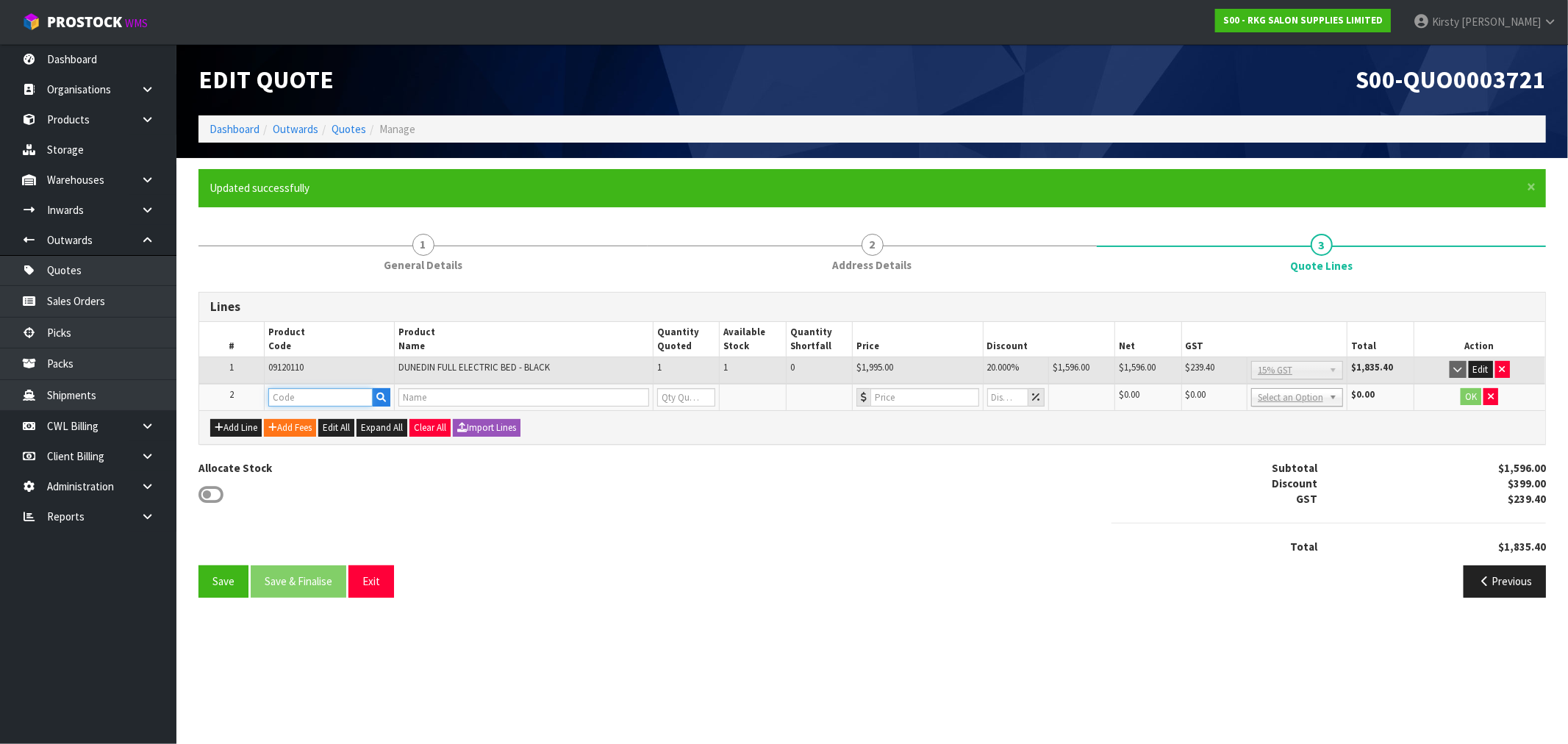
click at [298, 392] on input "text" at bounding box center [321, 397] width 104 height 18
type input "FRE"
drag, startPoint x: 315, startPoint y: 419, endPoint x: 500, endPoint y: 410, distance: 185.2
click at [317, 419] on link "FRE IGHT" at bounding box center [326, 421] width 116 height 20
type input "FREIGHT"
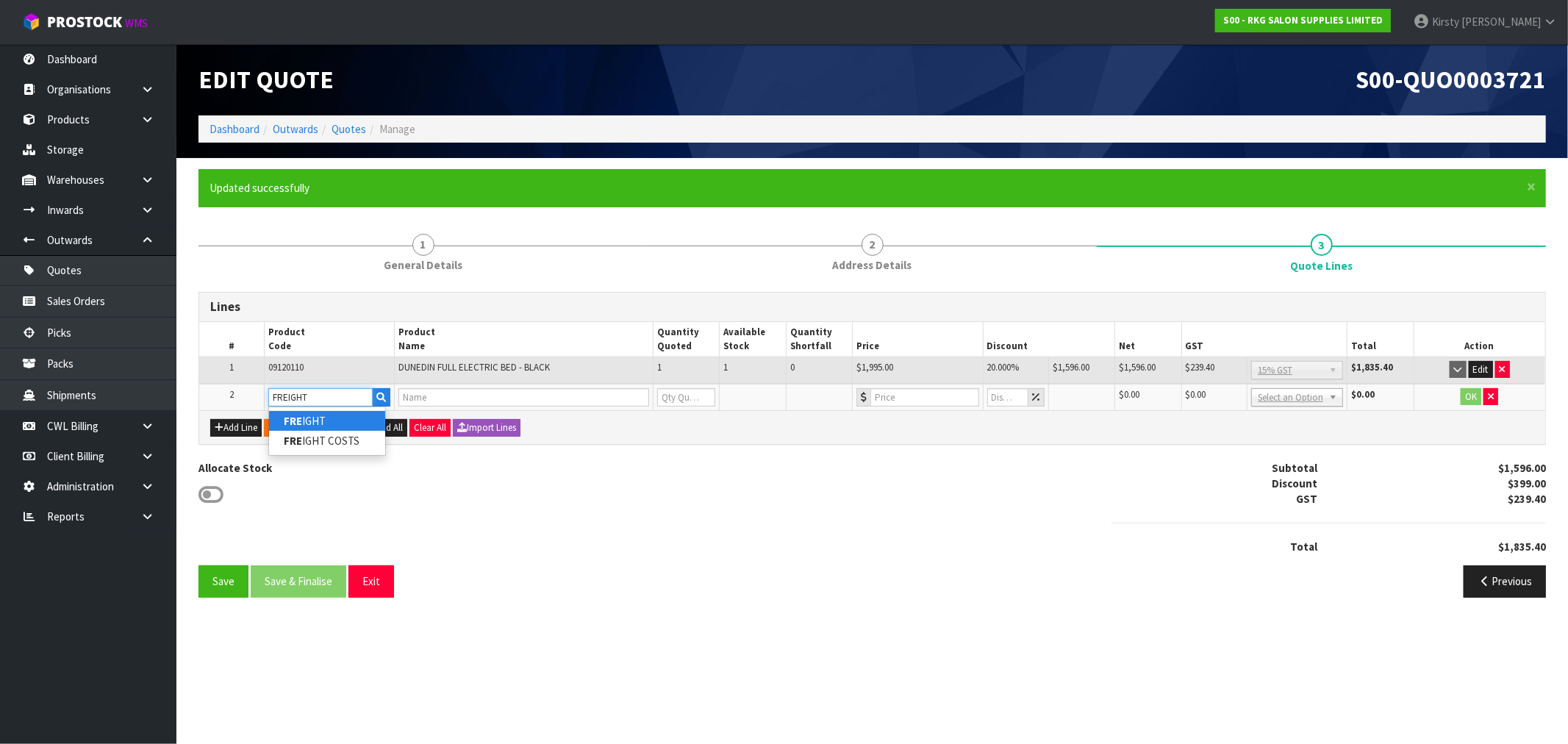
type input "FREIGHT FEE"
type input "1"
type input "0"
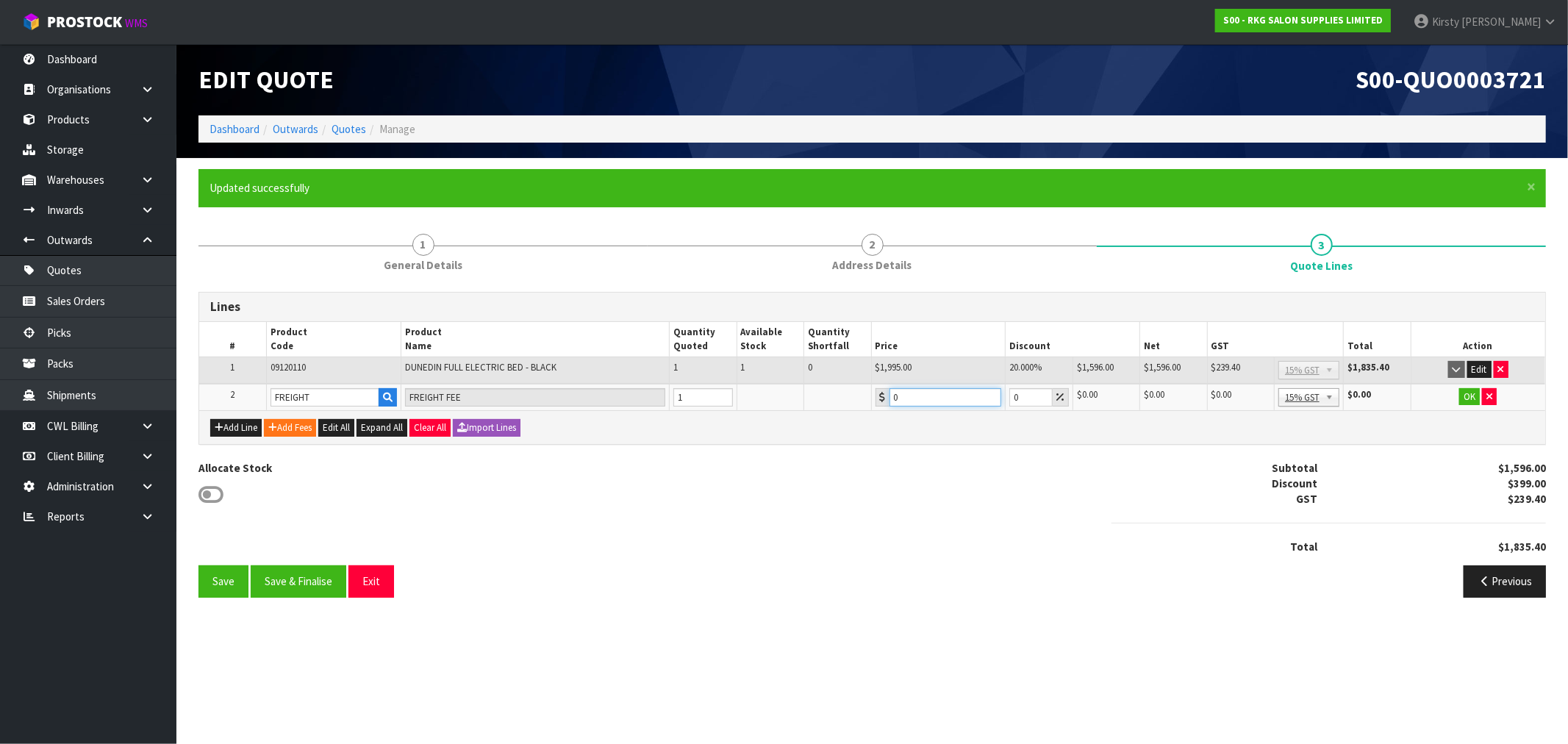
drag, startPoint x: 913, startPoint y: 397, endPoint x: 824, endPoint y: 408, distance: 89.7
click at [825, 407] on tr "2 FREIGHT FREIGHT FEE 1 0 0 $0.00 $0.00 $0.00 $0.00 No GST 15% GST Zero Rated 1…" at bounding box center [873, 397] width 1347 height 27
type input "297.50"
click at [1478, 398] on button "OK" at bounding box center [1469, 397] width 21 height 18
click at [220, 583] on button "Save" at bounding box center [224, 580] width 50 height 31
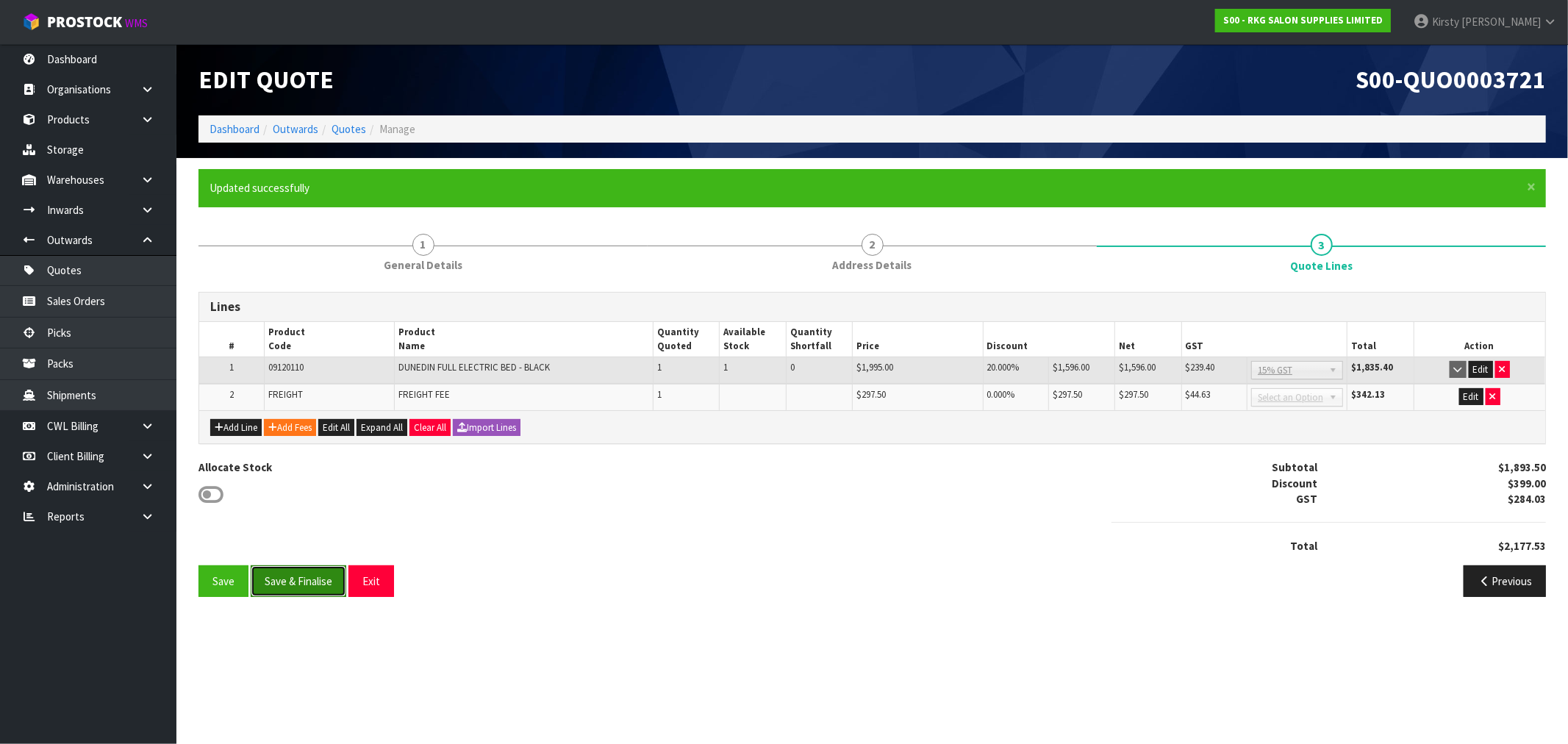
click at [307, 575] on button "Save & Finalise" at bounding box center [298, 580] width 95 height 31
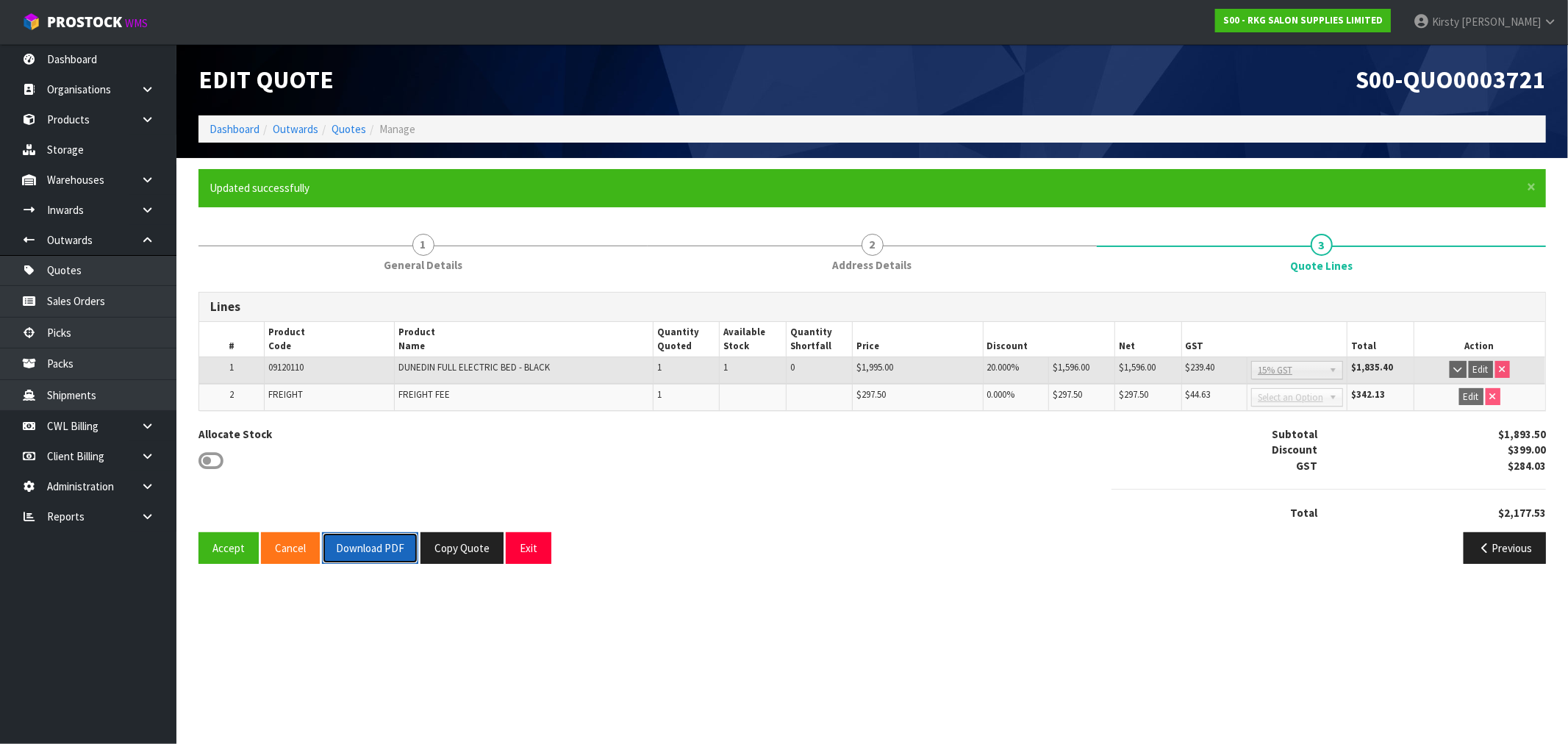
drag, startPoint x: 386, startPoint y: 555, endPoint x: 495, endPoint y: 415, distance: 177.4
click at [386, 555] on button "Download PDF" at bounding box center [370, 547] width 96 height 31
click at [527, 545] on button "Exit" at bounding box center [529, 547] width 46 height 31
